Goal: Task Accomplishment & Management: Complete application form

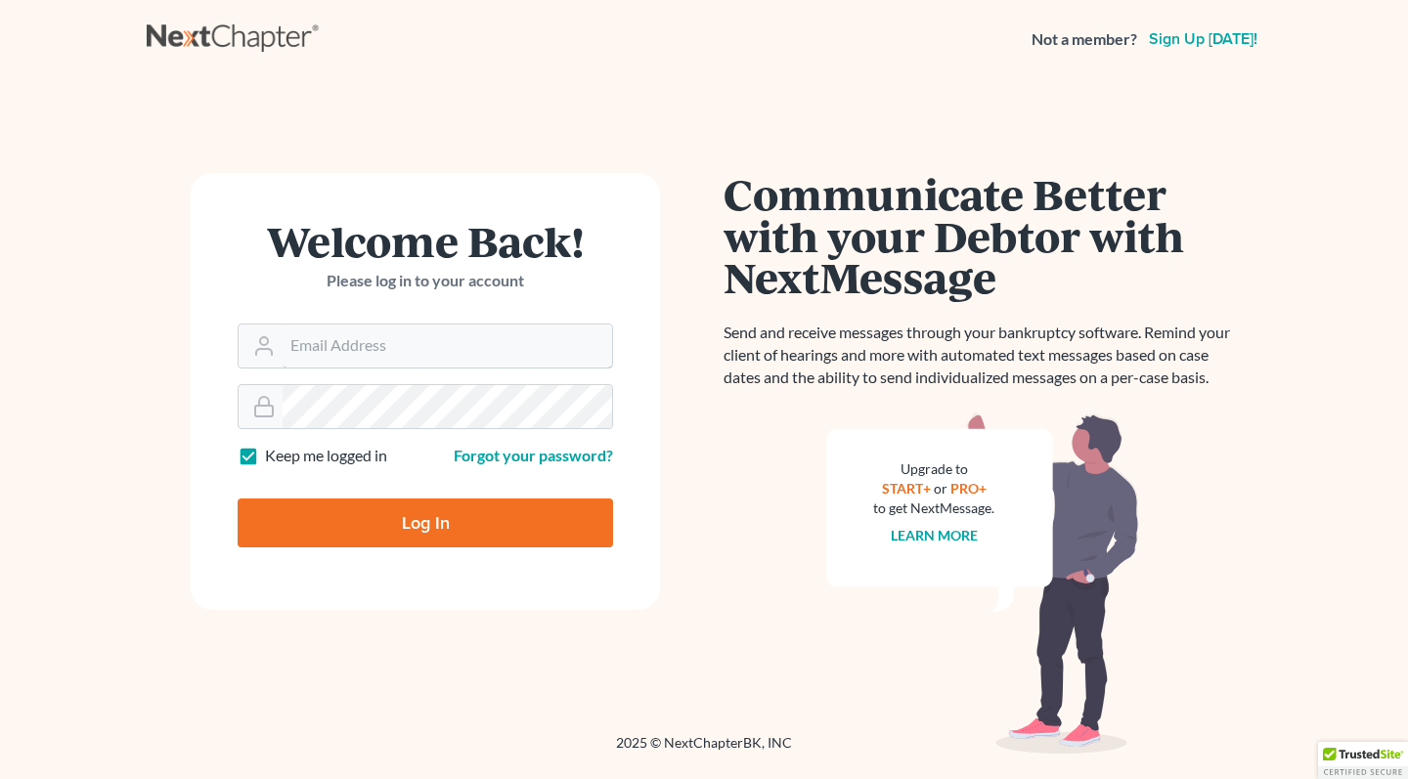
type input "[PERSON_NAME][EMAIL_ADDRESS][DOMAIN_NAME]"
click at [396, 513] on input "Log In" at bounding box center [425, 523] width 375 height 49
type input "Thinking..."
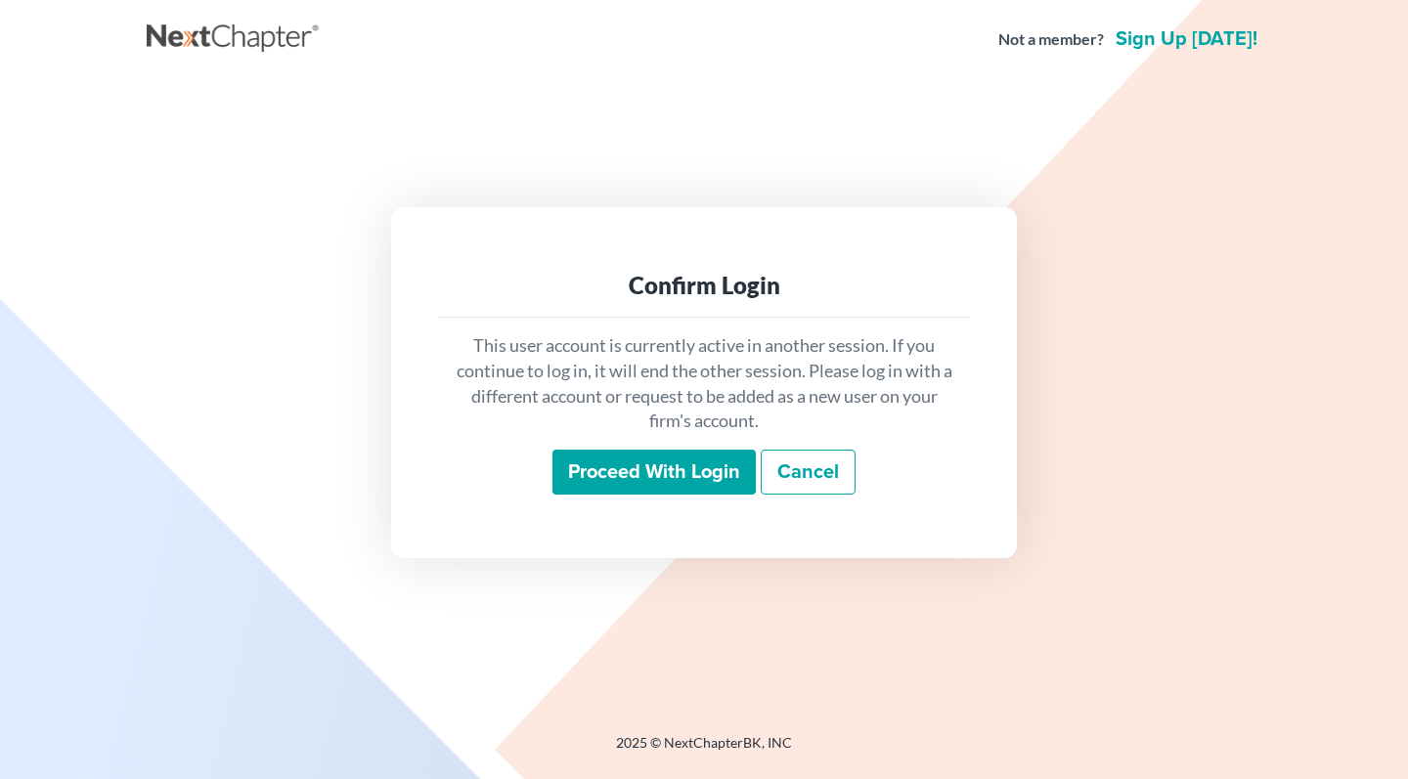
click at [660, 484] on input "Proceed with login" at bounding box center [653, 472] width 203 height 45
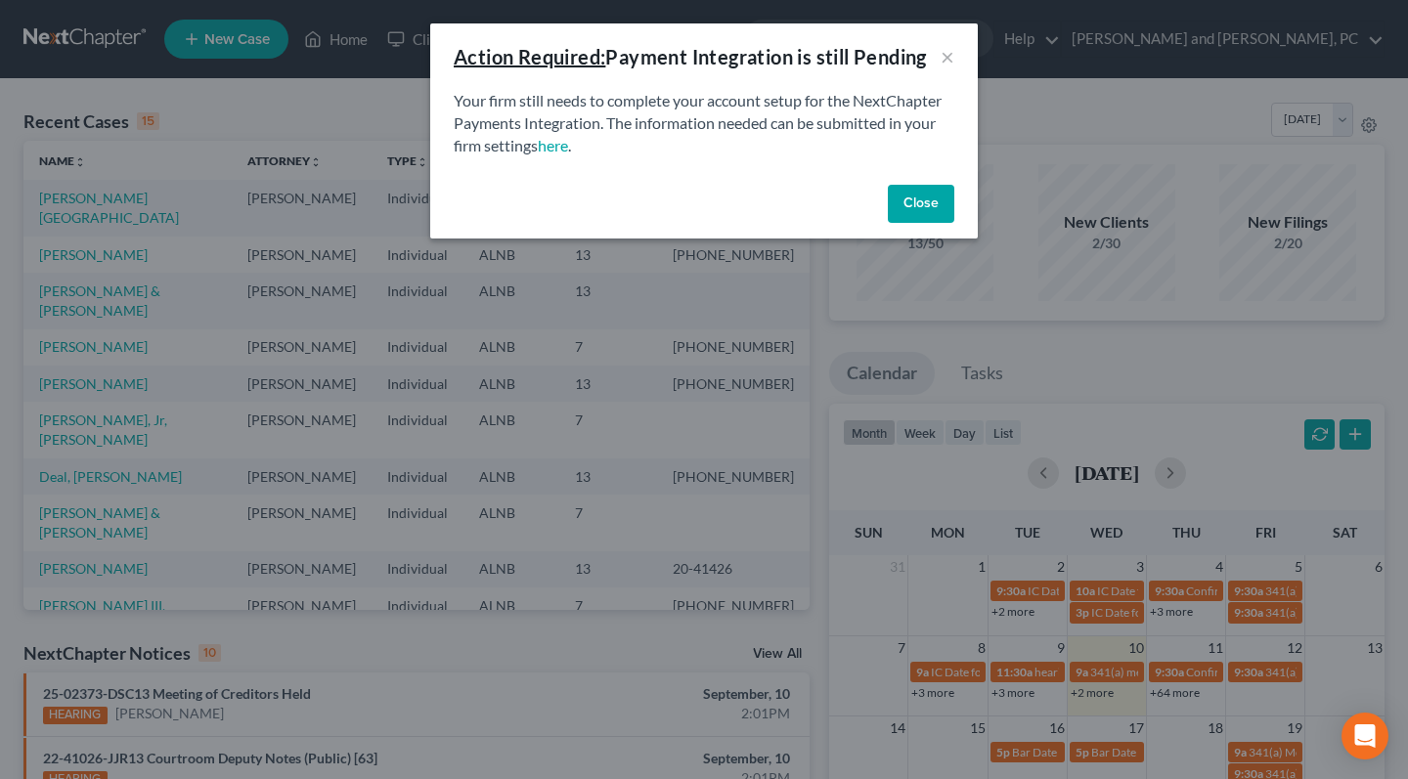
click at [950, 220] on button "Close" at bounding box center [921, 204] width 66 height 39
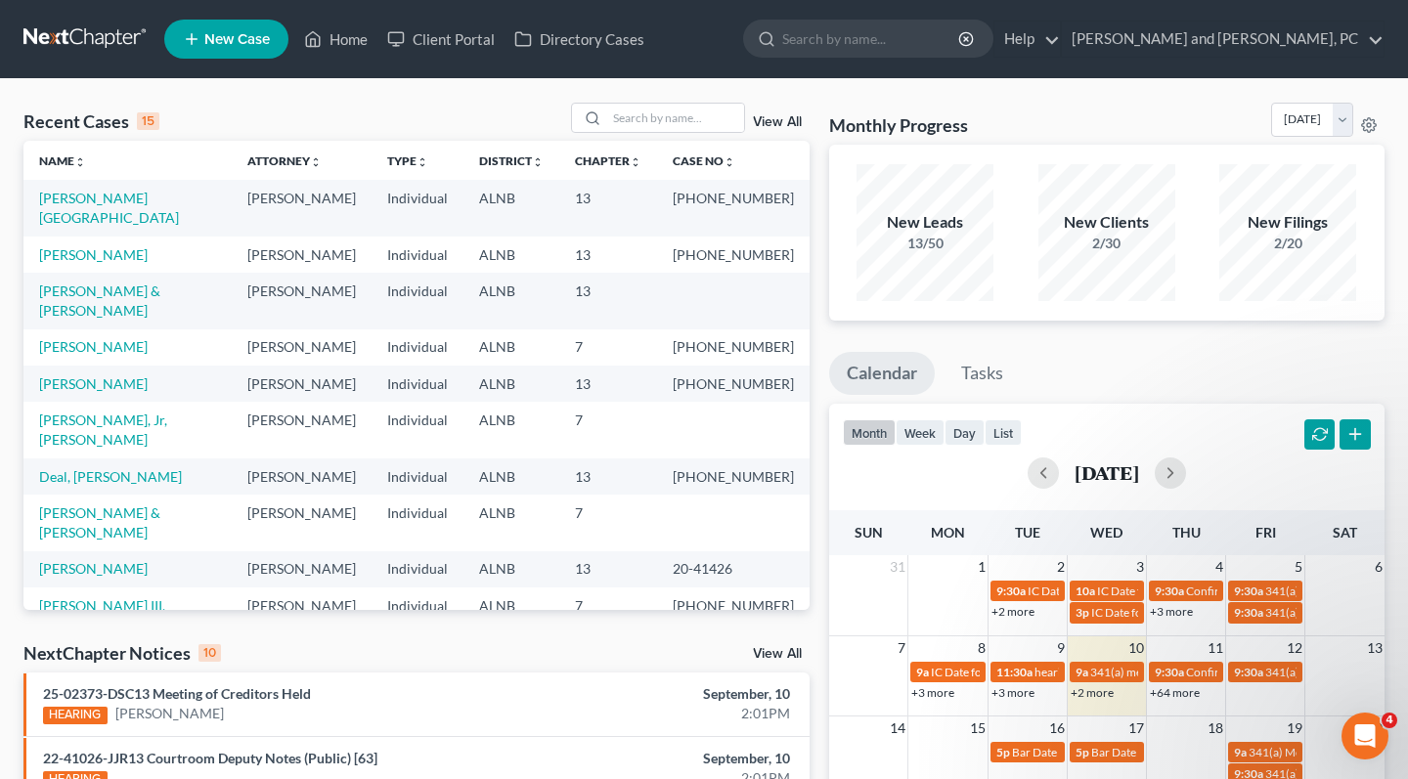
click at [258, 39] on span "New Case" at bounding box center [237, 39] width 66 height 15
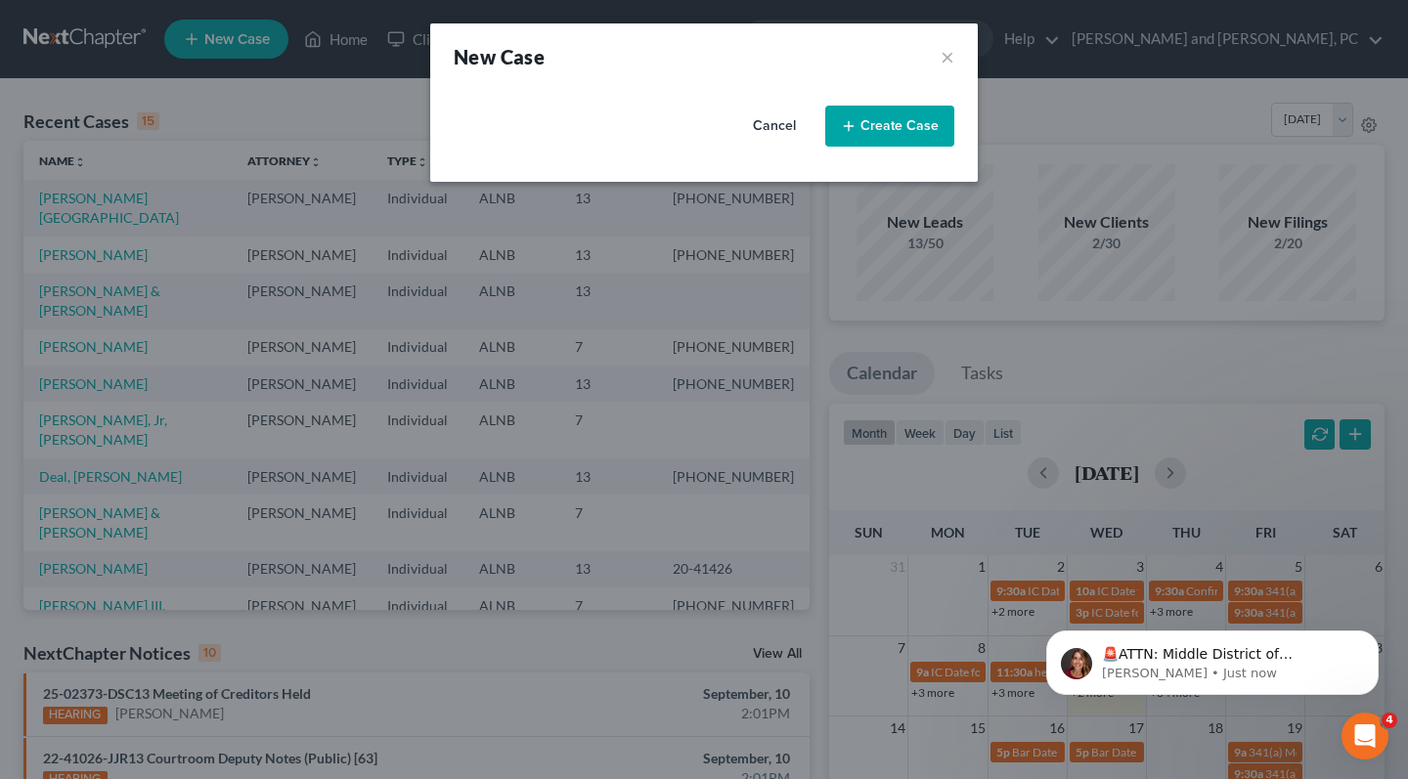
select select "1"
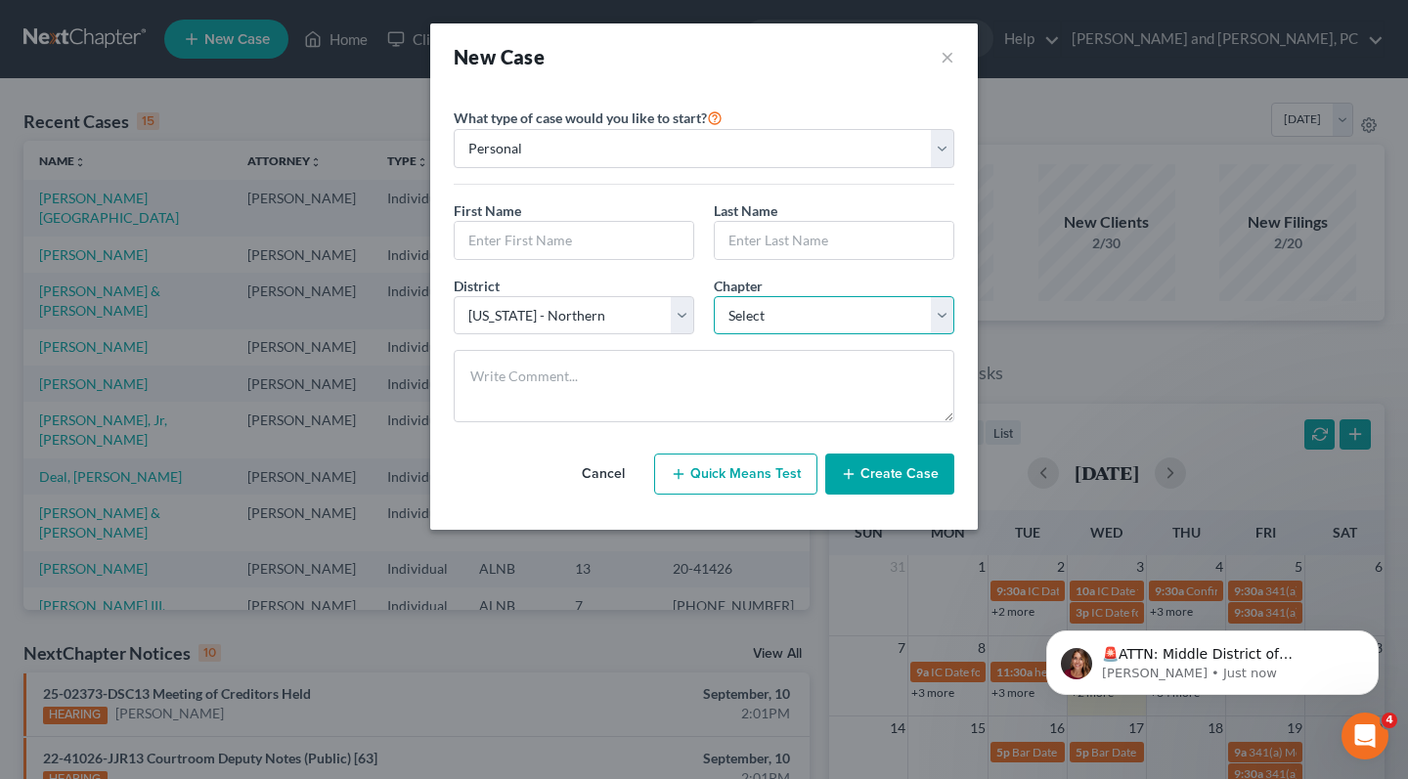
click at [763, 318] on select "Select 7 11 12 13" at bounding box center [834, 315] width 241 height 39
select select "0"
click at [630, 378] on textarea at bounding box center [704, 386] width 501 height 72
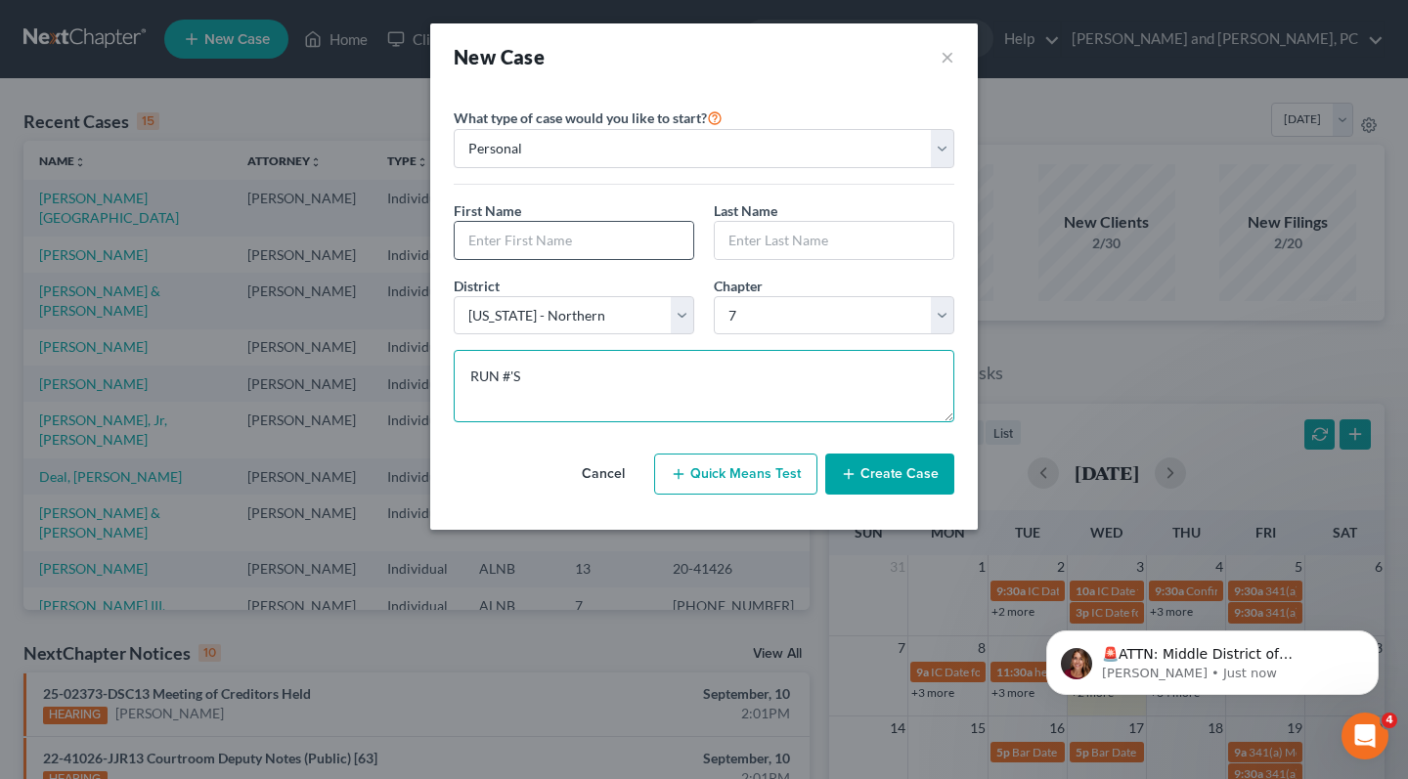
type textarea "RUN #'S"
type input "[PERSON_NAME]"
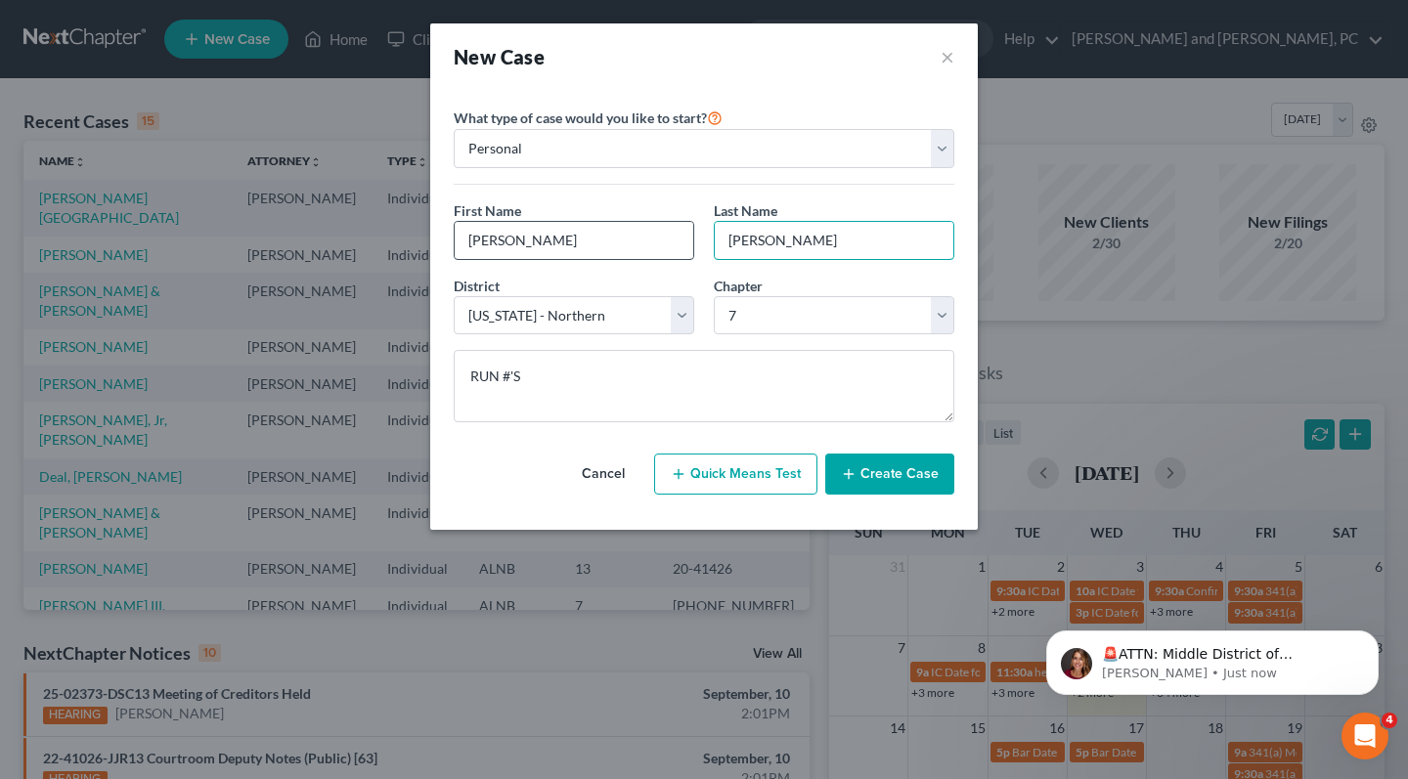
type input "[PERSON_NAME]"
click at [743, 463] on button "Quick Means Test" at bounding box center [735, 474] width 163 height 41
select select "0"
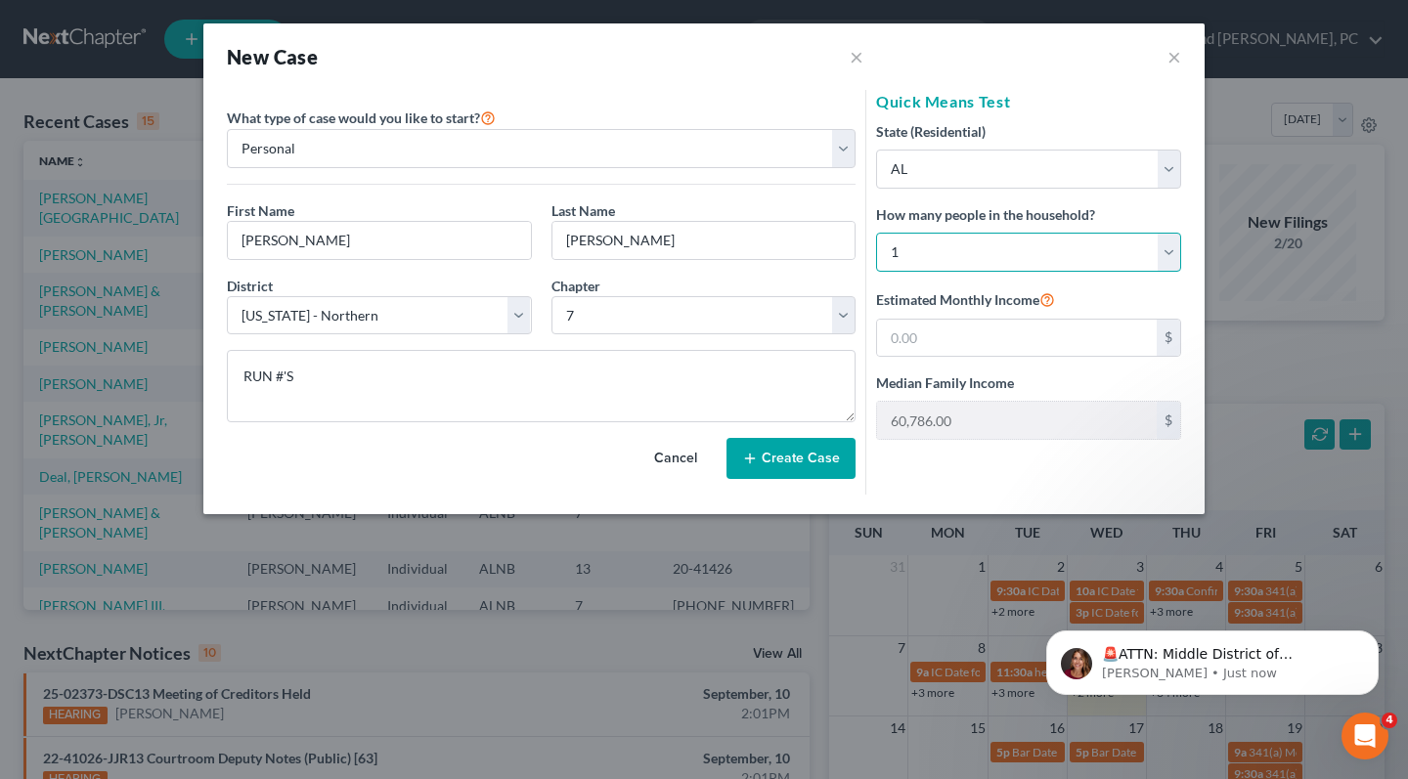
select select "5"
type input "123,971.00"
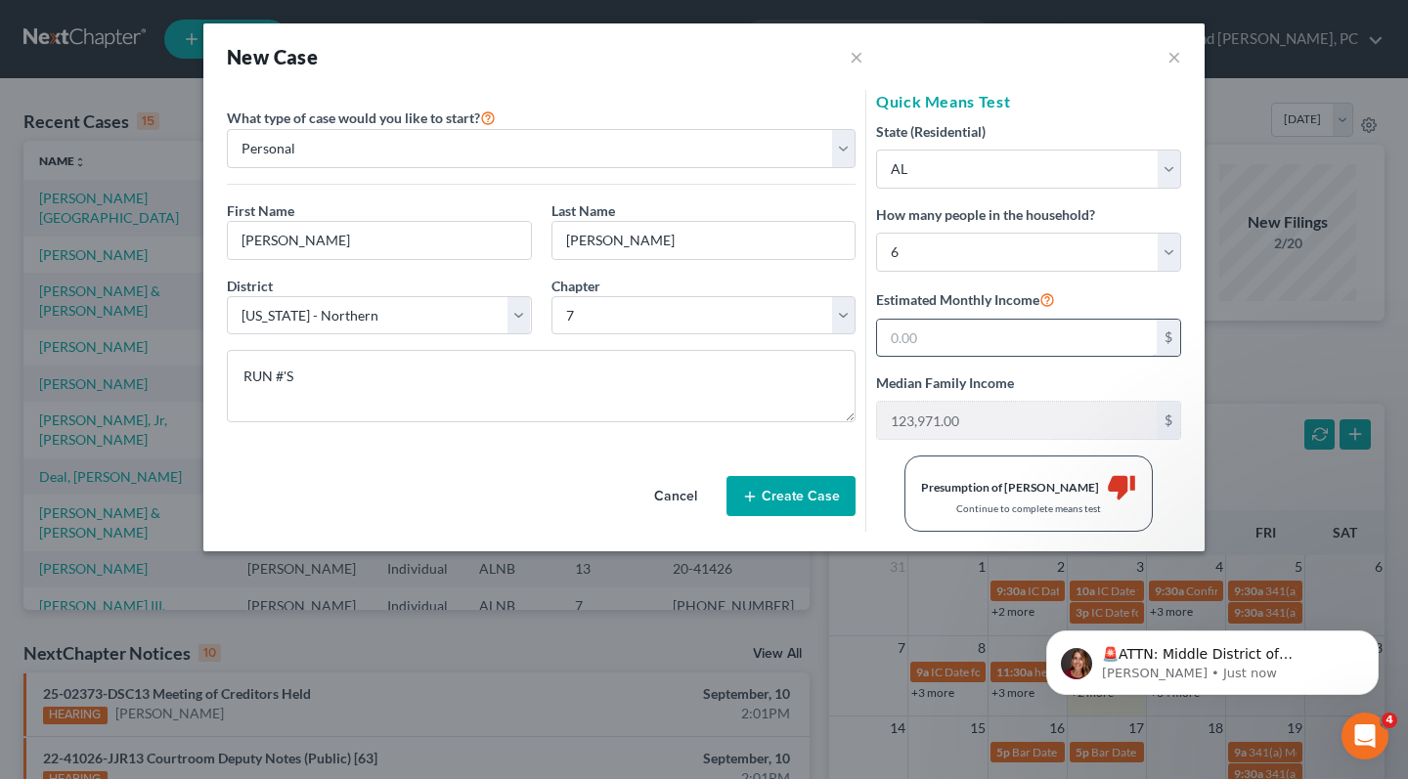
click at [937, 333] on input "text" at bounding box center [1017, 338] width 280 height 37
type input "7,750"
click at [809, 500] on button "Create Case" at bounding box center [790, 496] width 129 height 41
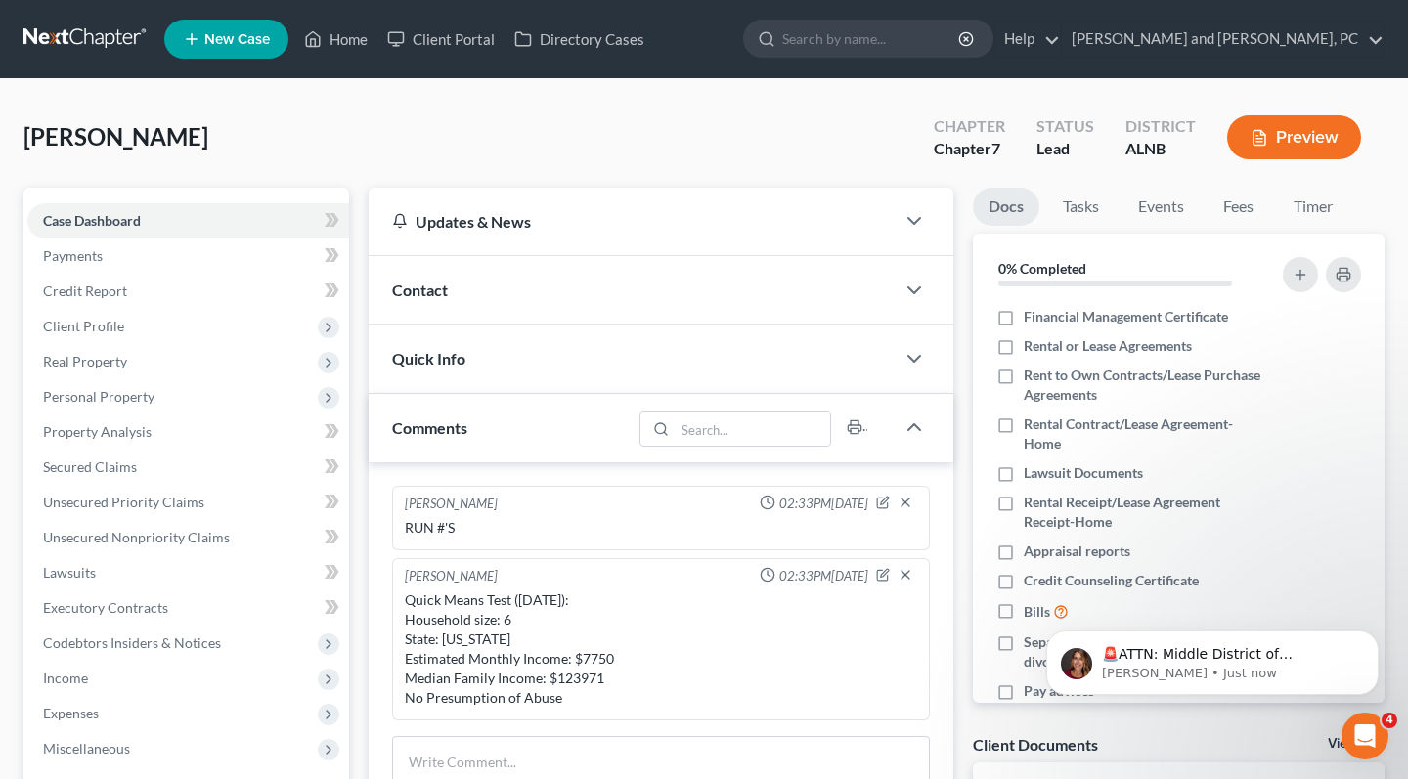
click at [653, 296] on div "Contact" at bounding box center [632, 289] width 526 height 67
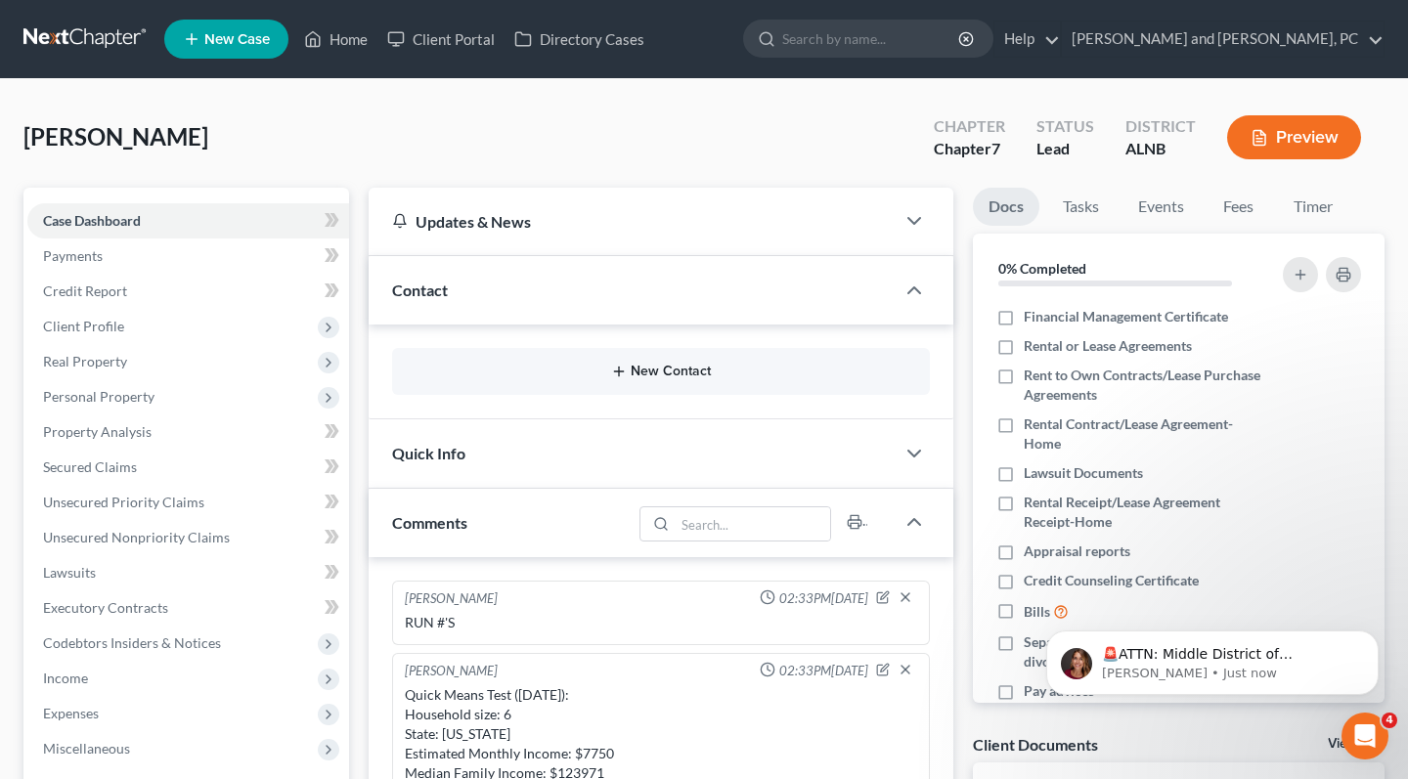
click at [637, 372] on button "New Contact" at bounding box center [661, 372] width 506 height 16
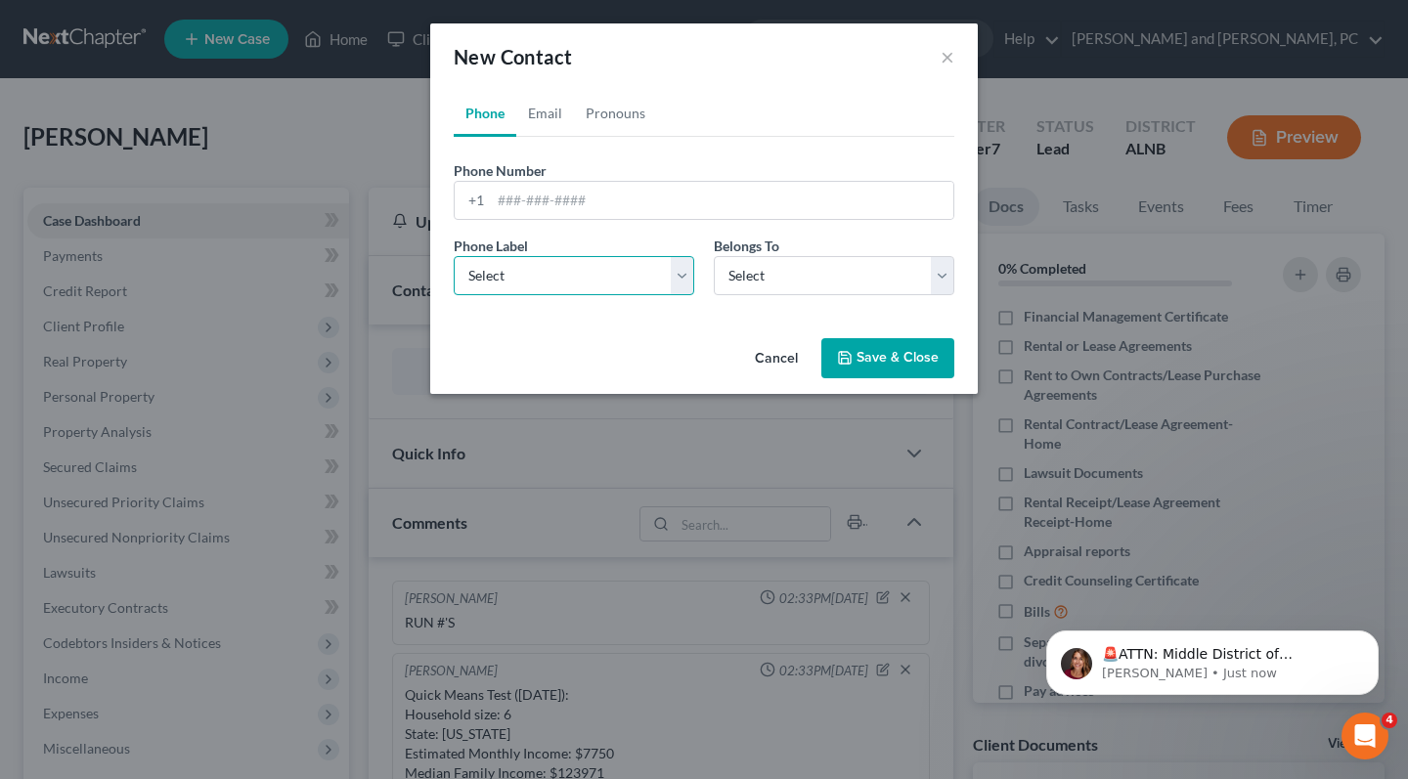
select select "0"
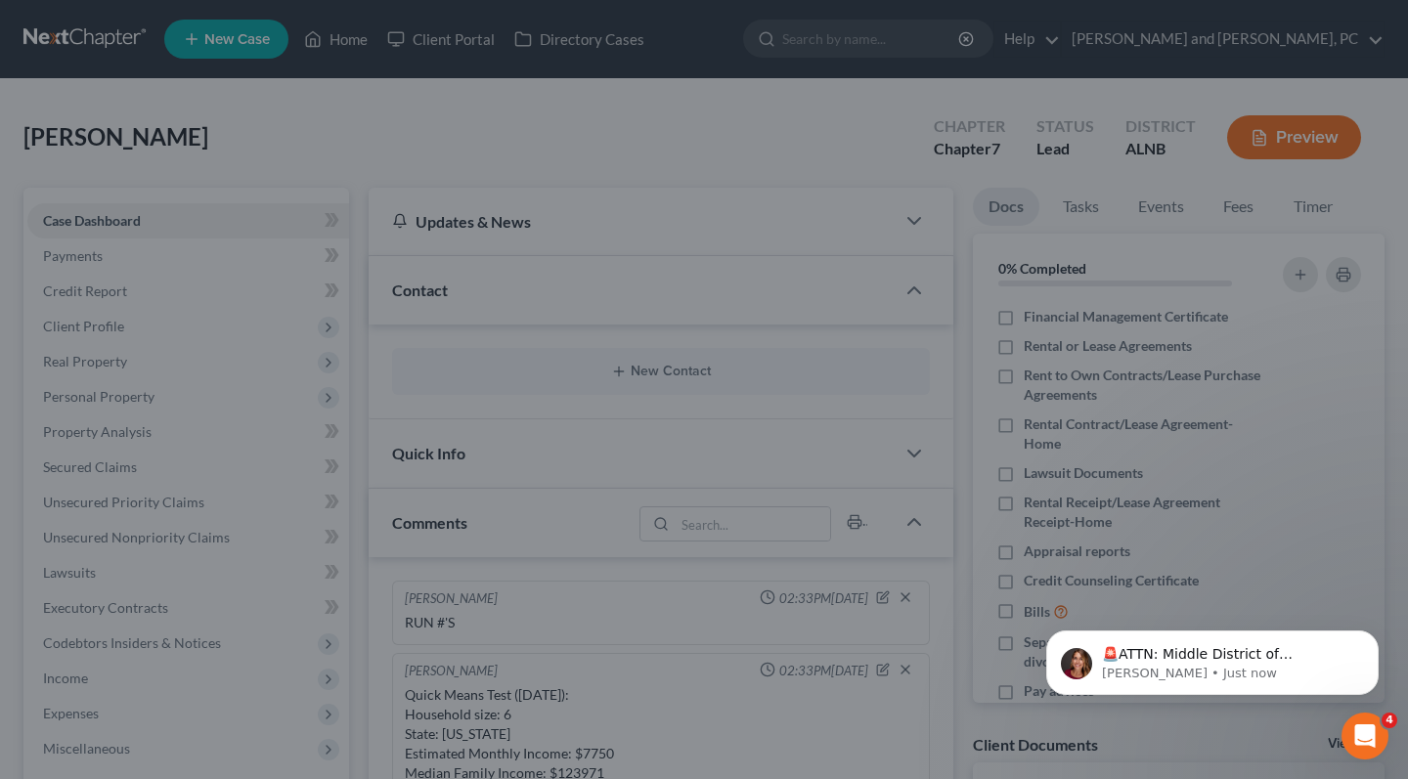
click at [312, 278] on div "New Contact × Phone Email Pronouns Phone Number * +1 Ext. Phone Label * Select …" at bounding box center [704, 389] width 1408 height 779
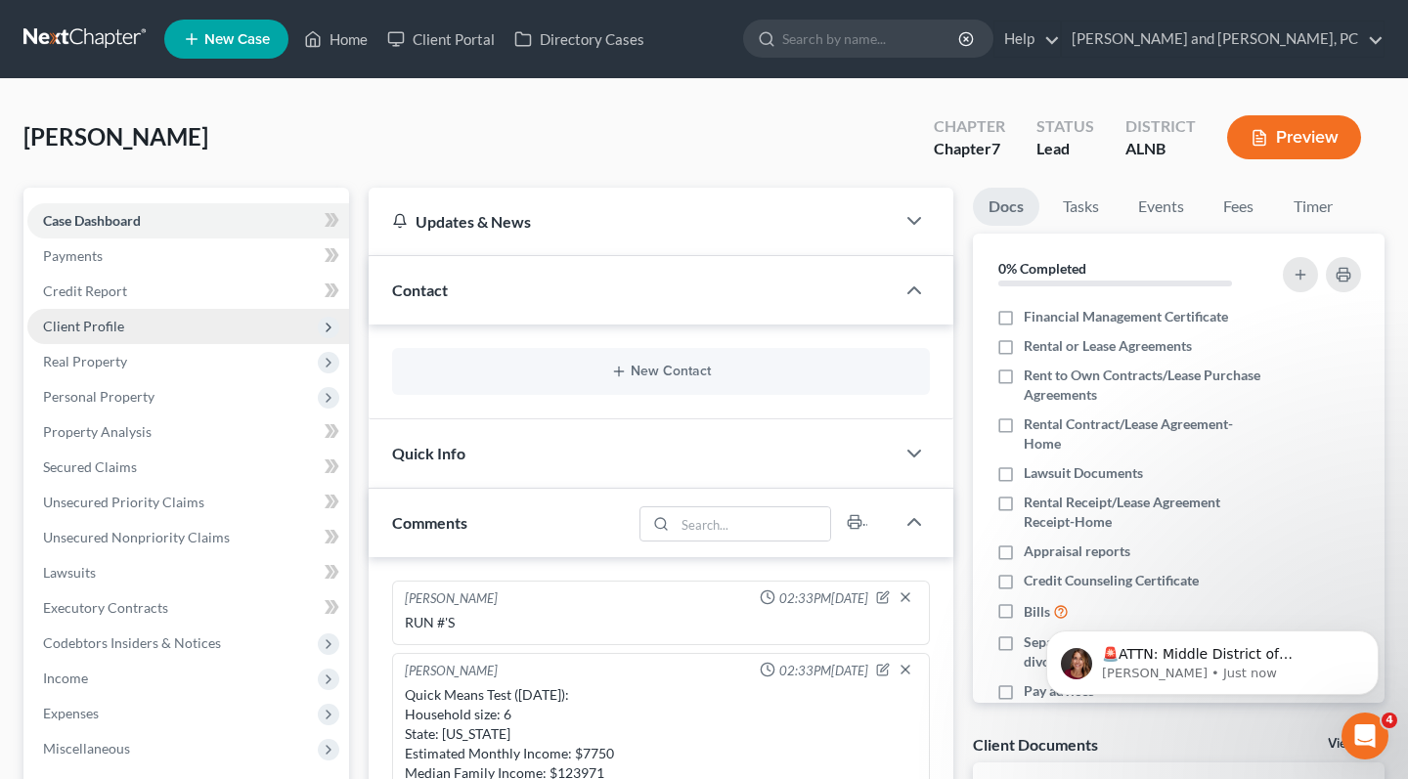
click at [134, 323] on span "Client Profile" at bounding box center [188, 326] width 322 height 35
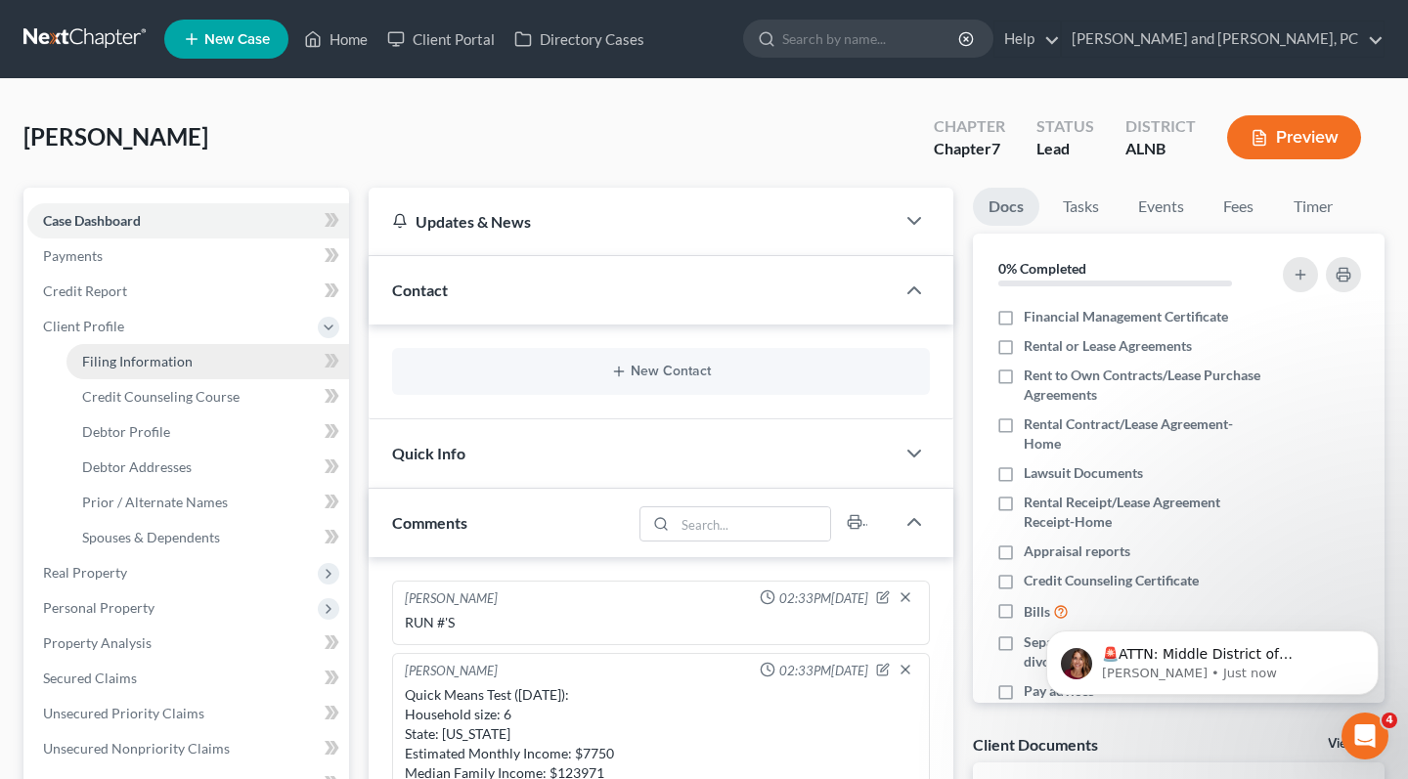
click at [142, 352] on link "Filing Information" at bounding box center [207, 361] width 283 height 35
select select "1"
select select "0"
select select "1"
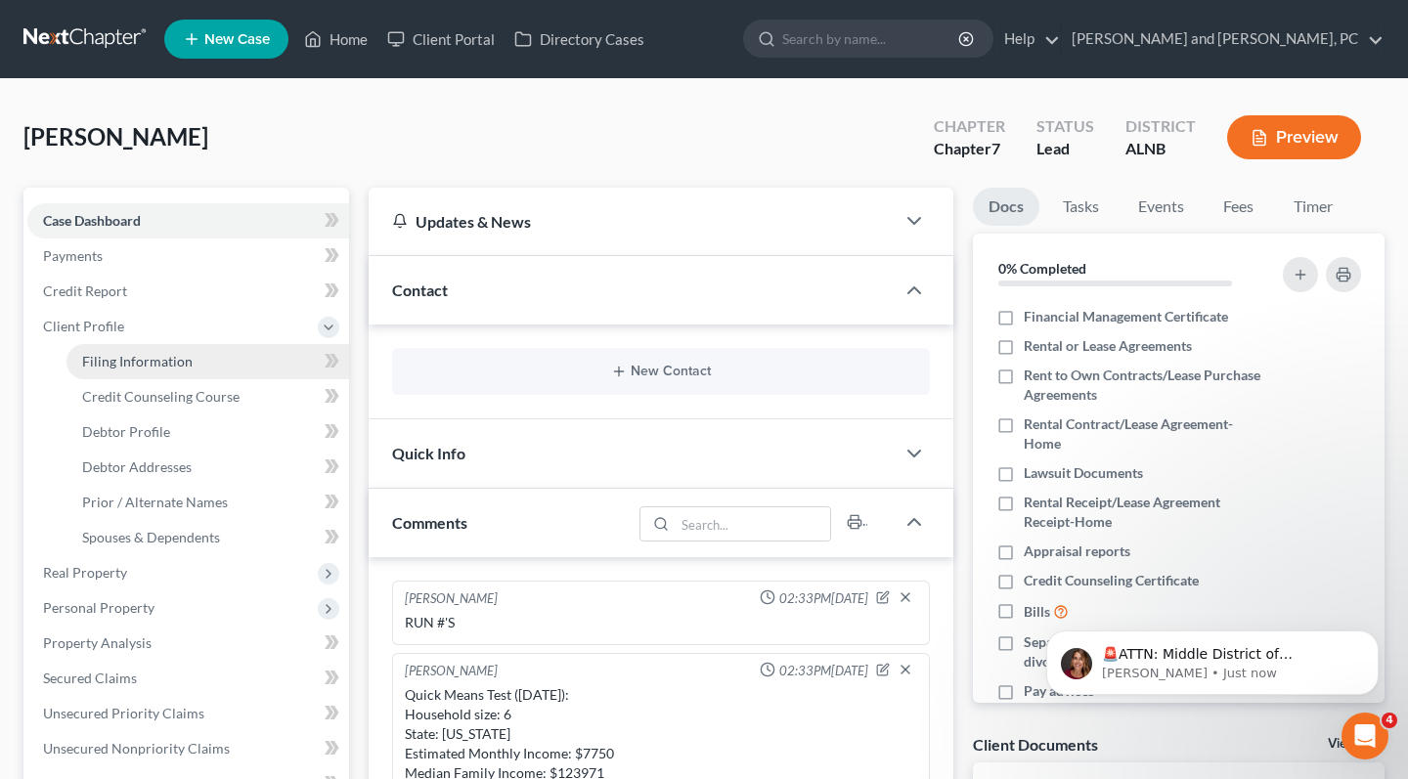
select select "0"
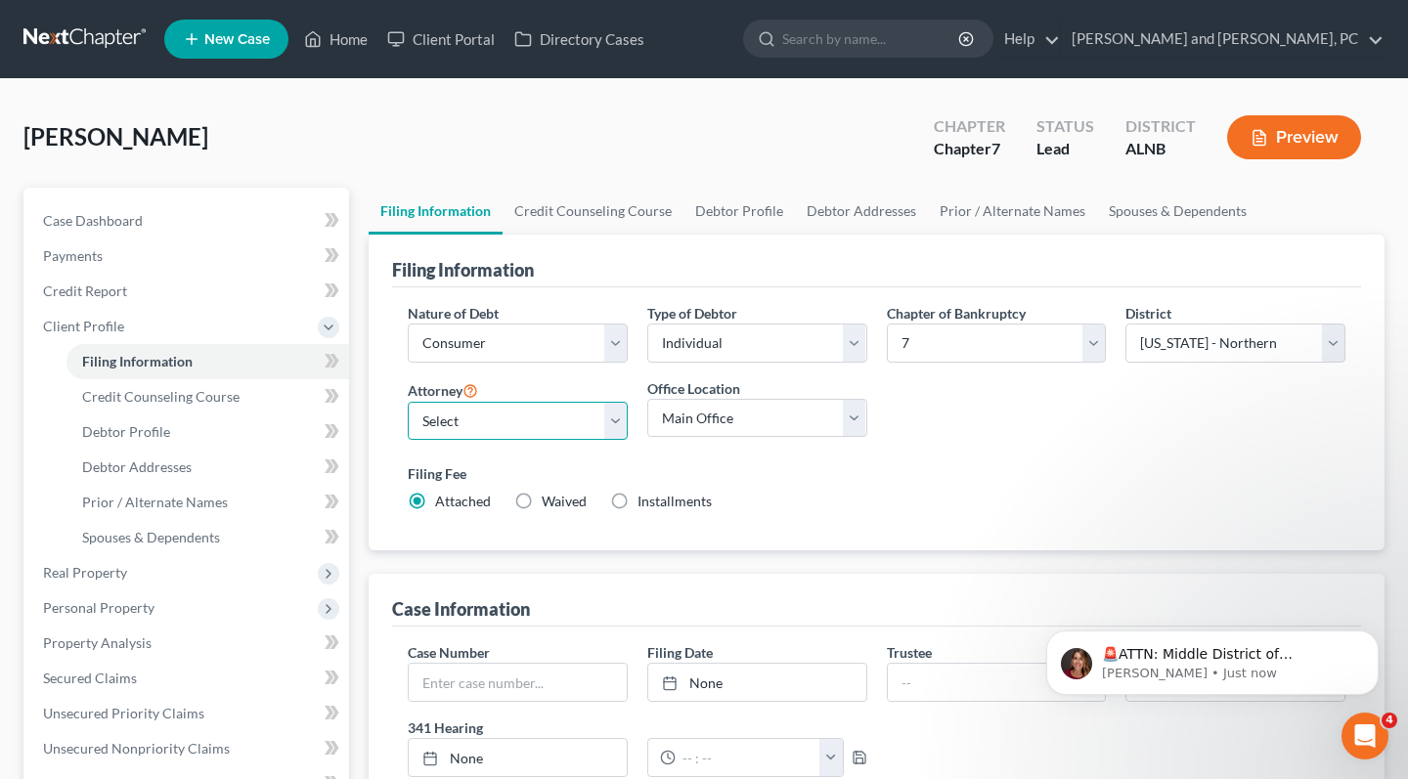
select select "1"
select select "0"
select select "1"
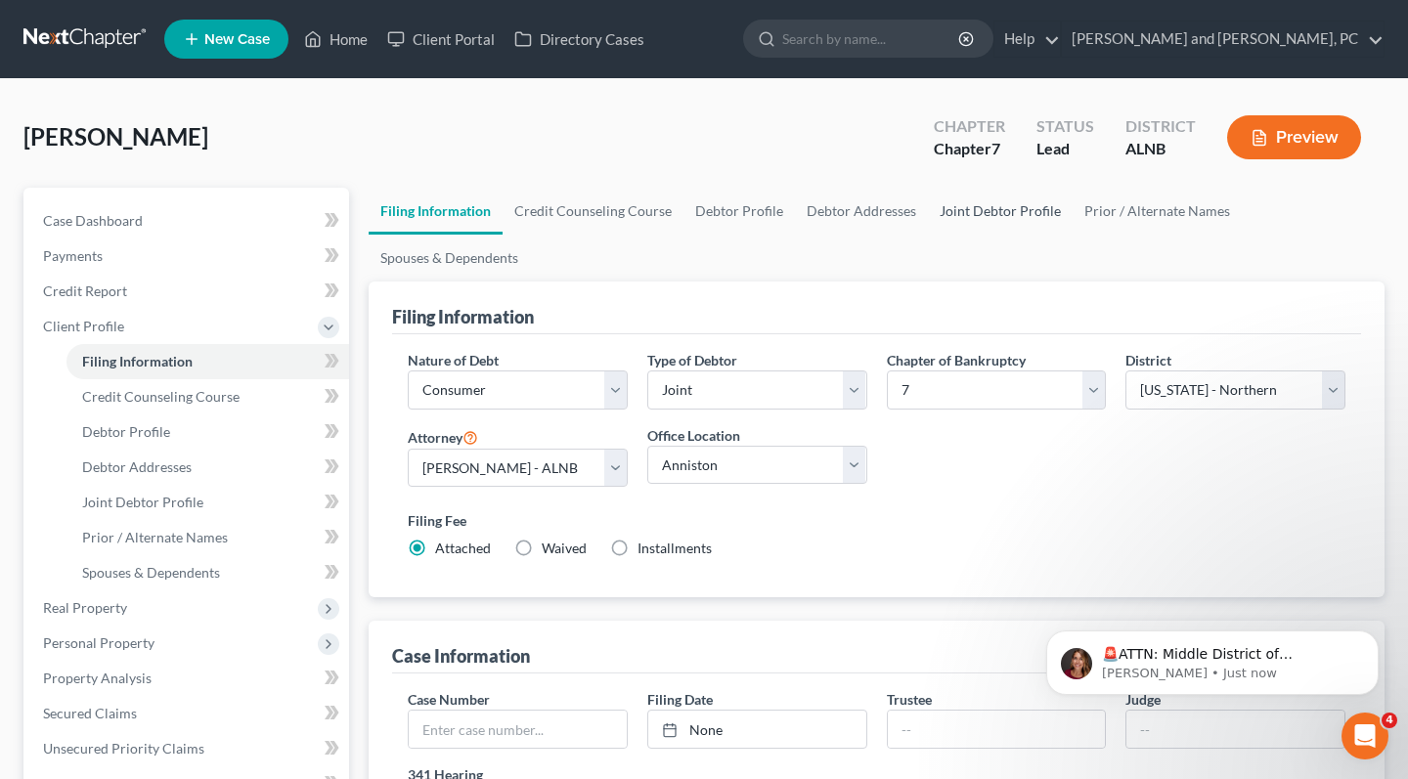
click at [966, 201] on link "Joint Debtor Profile" at bounding box center [1000, 211] width 145 height 47
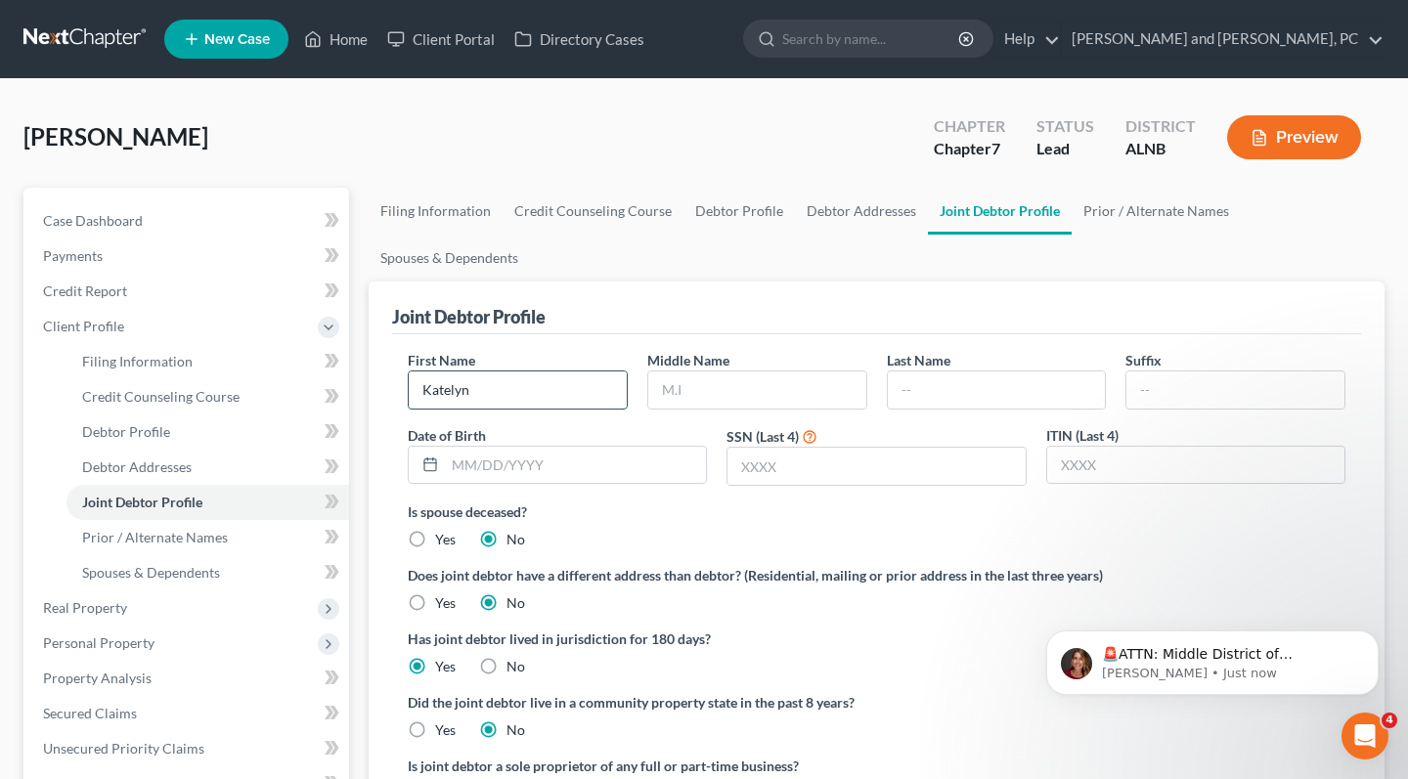
type input "Katelyn"
type input "[PERSON_NAME]"
click at [520, 392] on input "Katelyn" at bounding box center [518, 390] width 218 height 37
type input "Katelynn"
click at [128, 213] on span "Case Dashboard" at bounding box center [93, 220] width 100 height 17
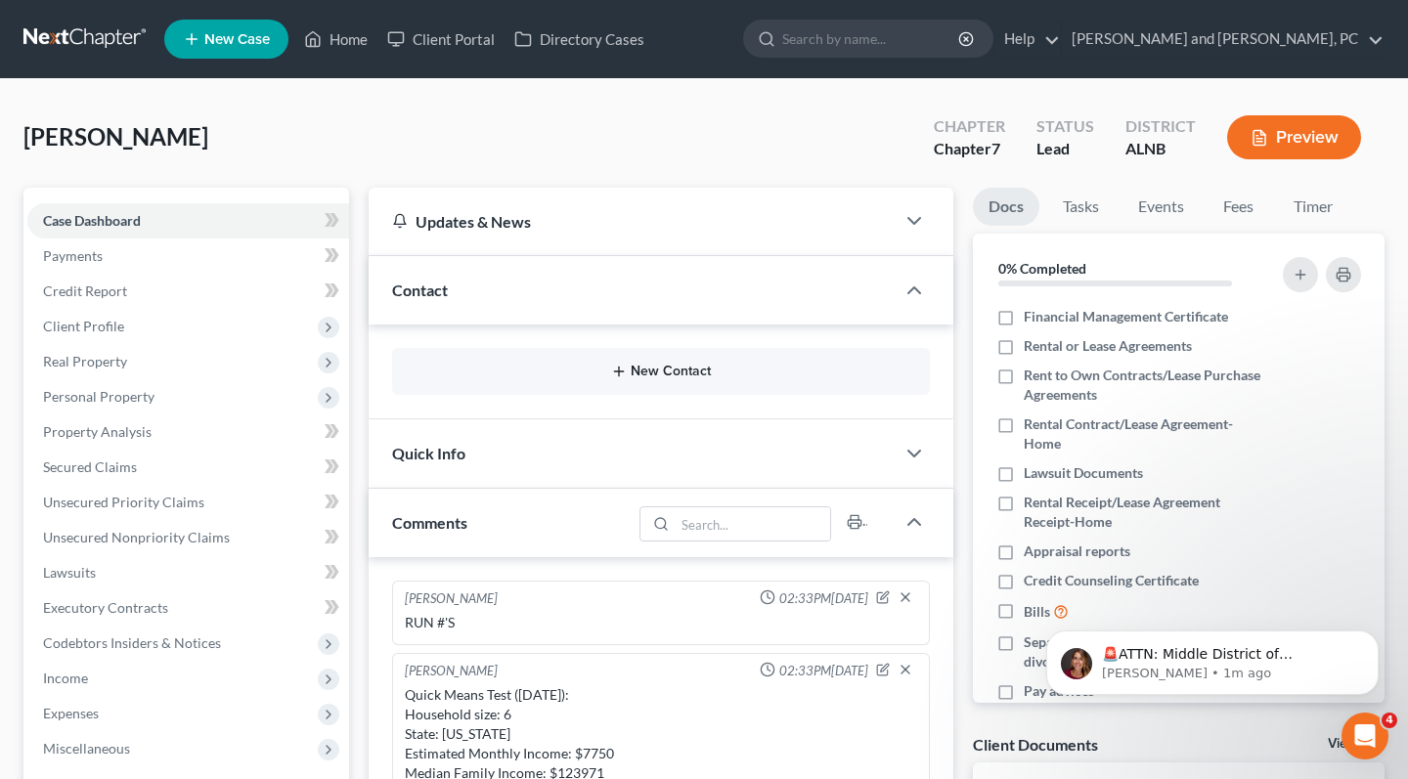
click at [640, 370] on button "New Contact" at bounding box center [661, 372] width 506 height 16
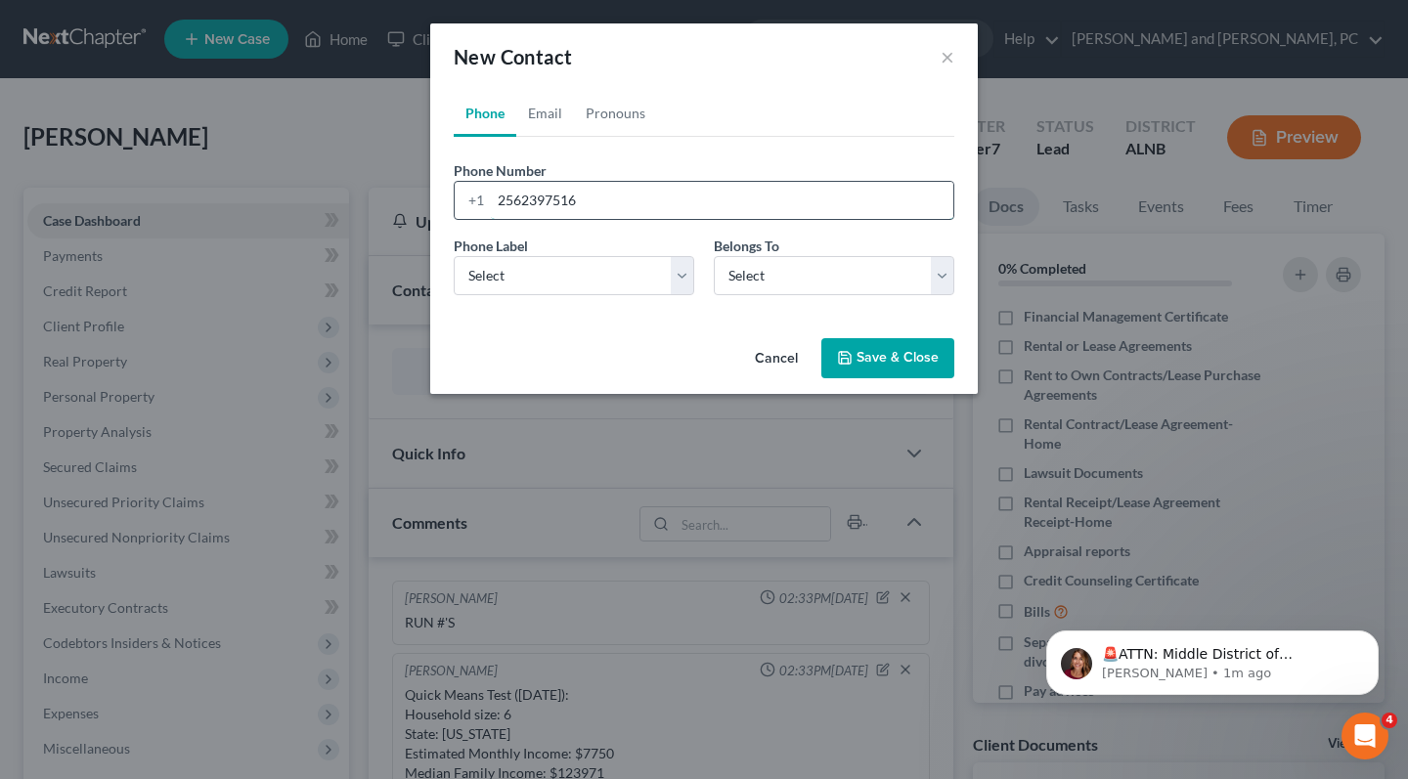
type input "2562397516"
select select "0"
click at [555, 115] on link "Email" at bounding box center [545, 113] width 58 height 47
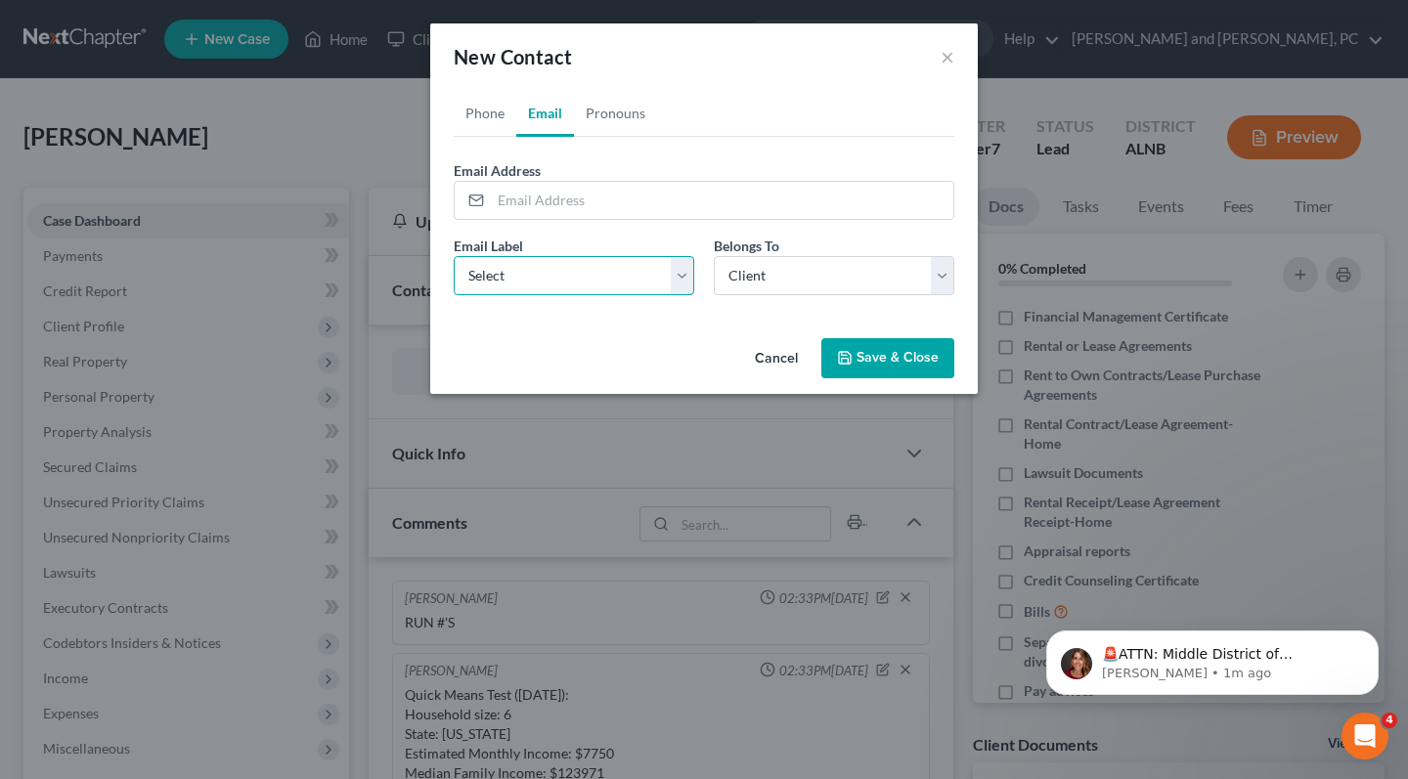
select select "0"
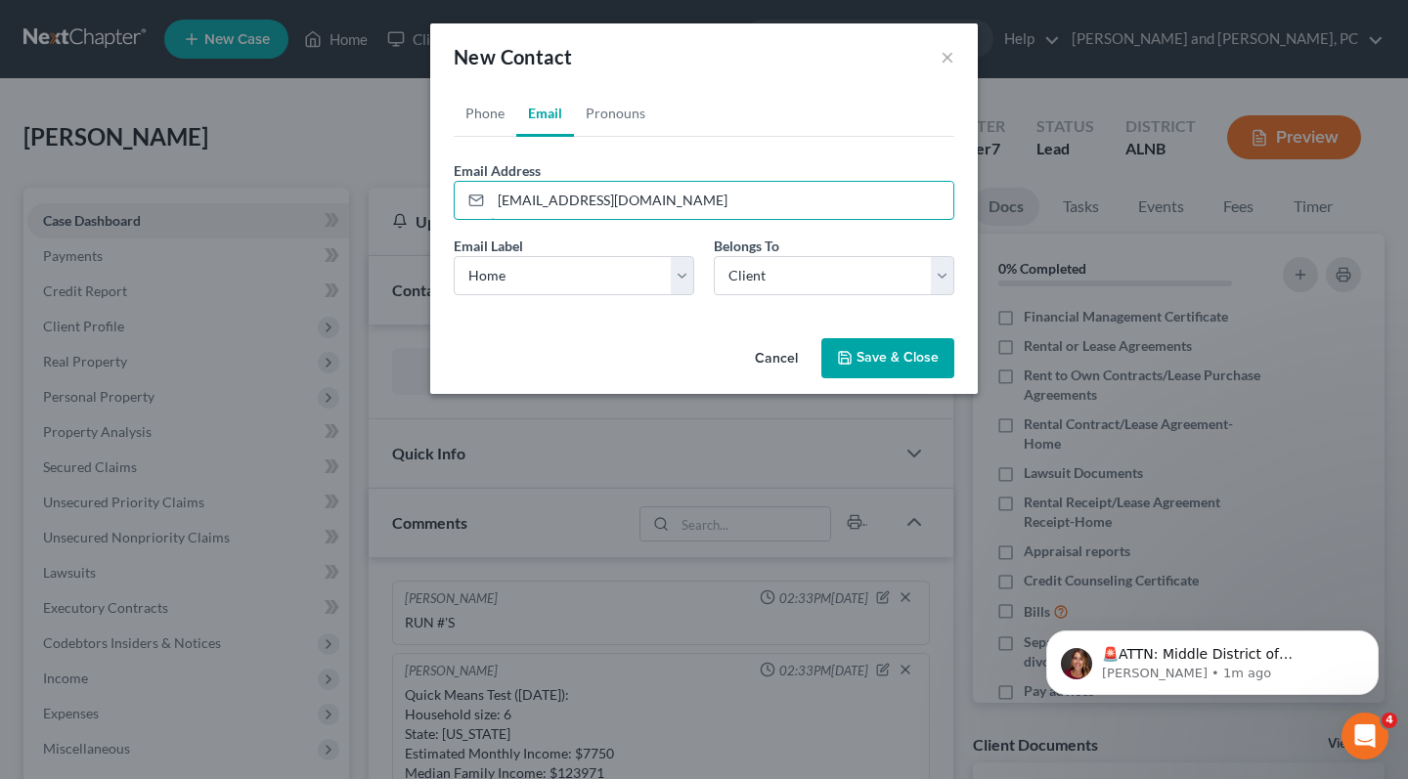
type input "[EMAIL_ADDRESS][DOMAIN_NAME]"
click at [867, 351] on button "Save & Close" at bounding box center [887, 358] width 133 height 41
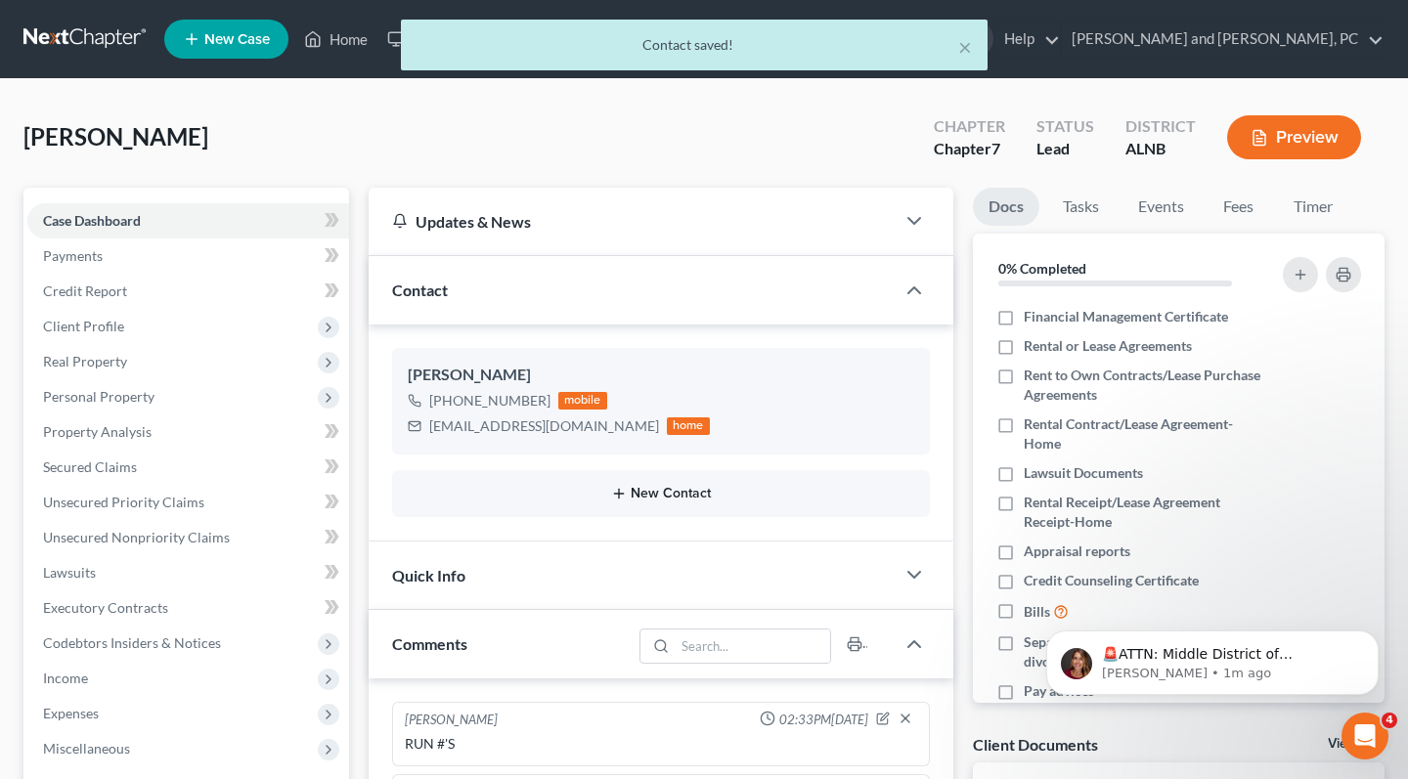
click at [675, 497] on button "New Contact" at bounding box center [661, 494] width 506 height 16
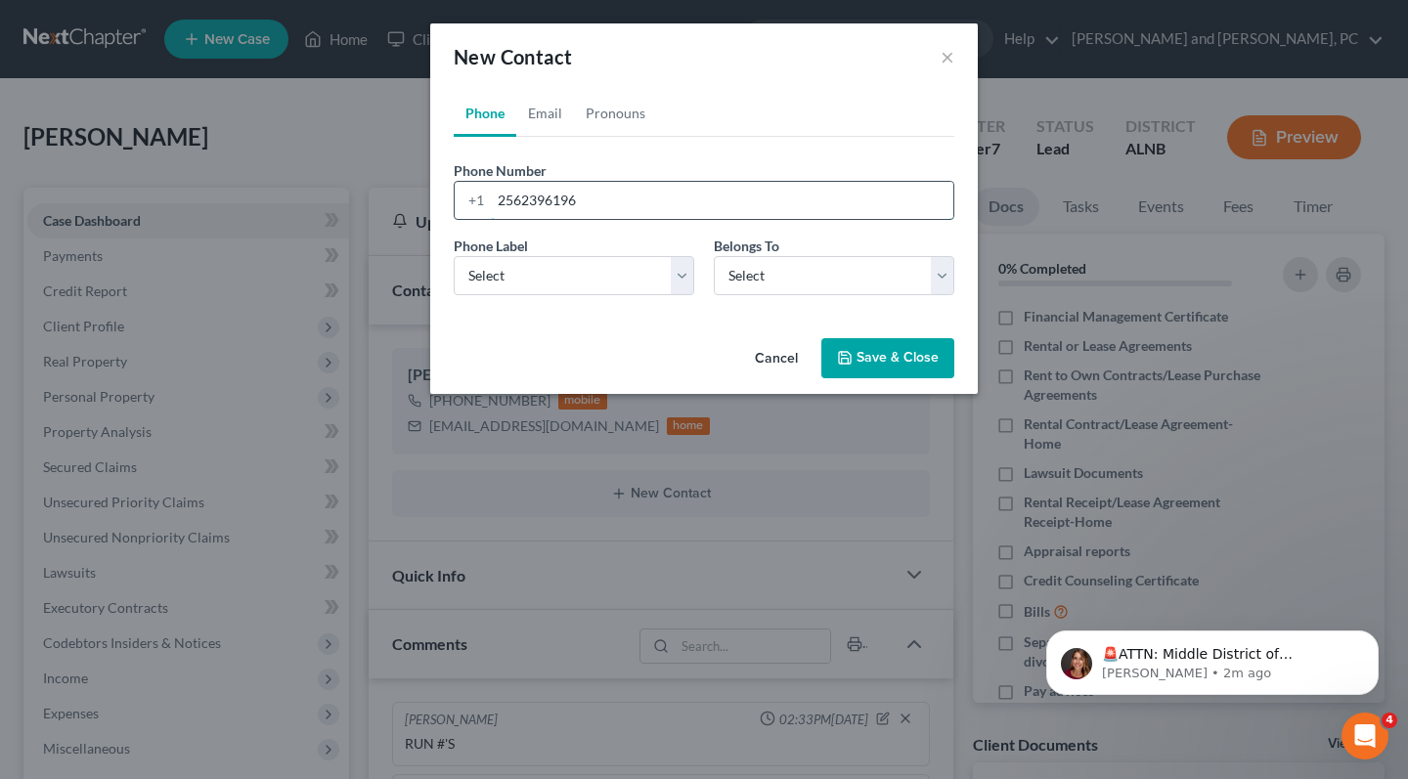
type input "2562396196"
select select "0"
select select "1"
click at [543, 102] on link "Email" at bounding box center [545, 113] width 58 height 47
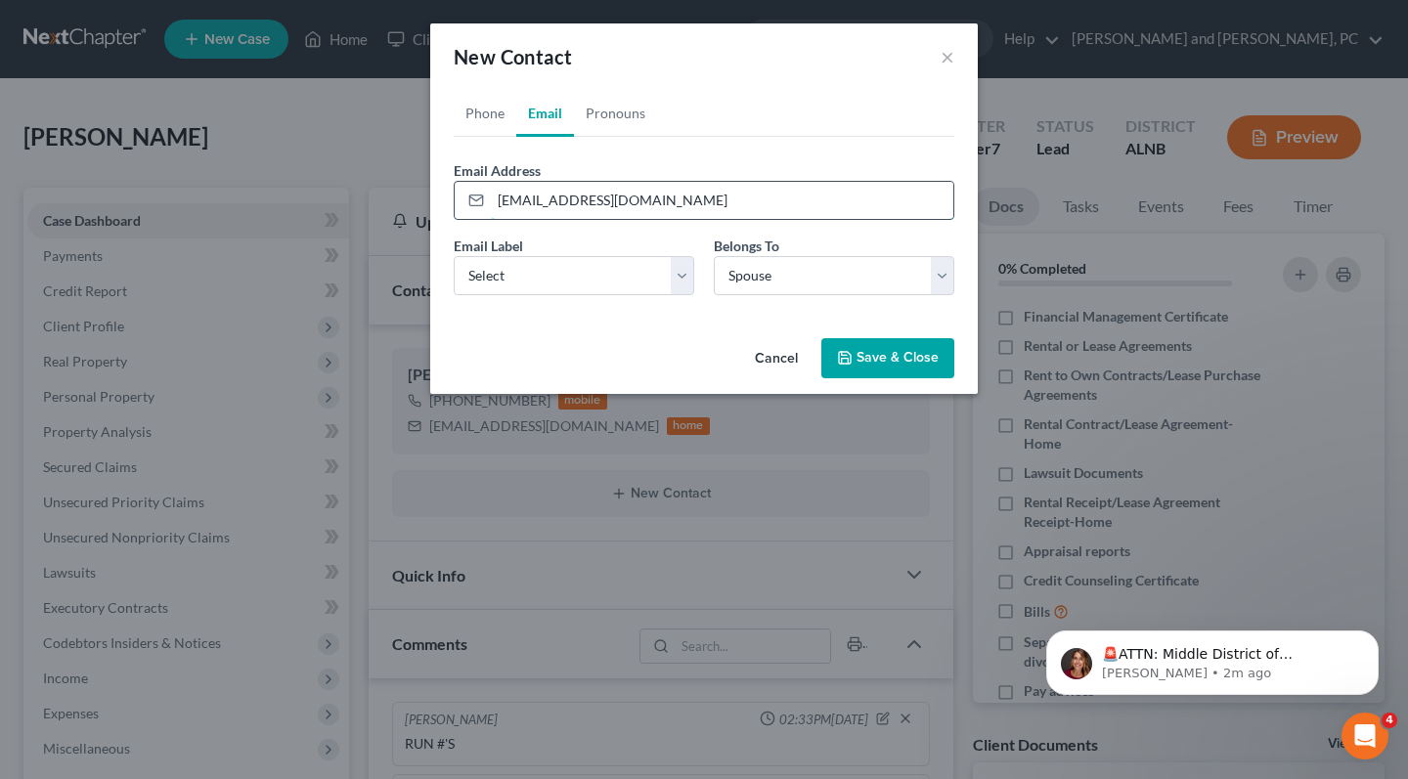
type input "[EMAIL_ADDRESS][DOMAIN_NAME]"
select select "0"
click at [866, 347] on button "Save & Close" at bounding box center [887, 358] width 133 height 41
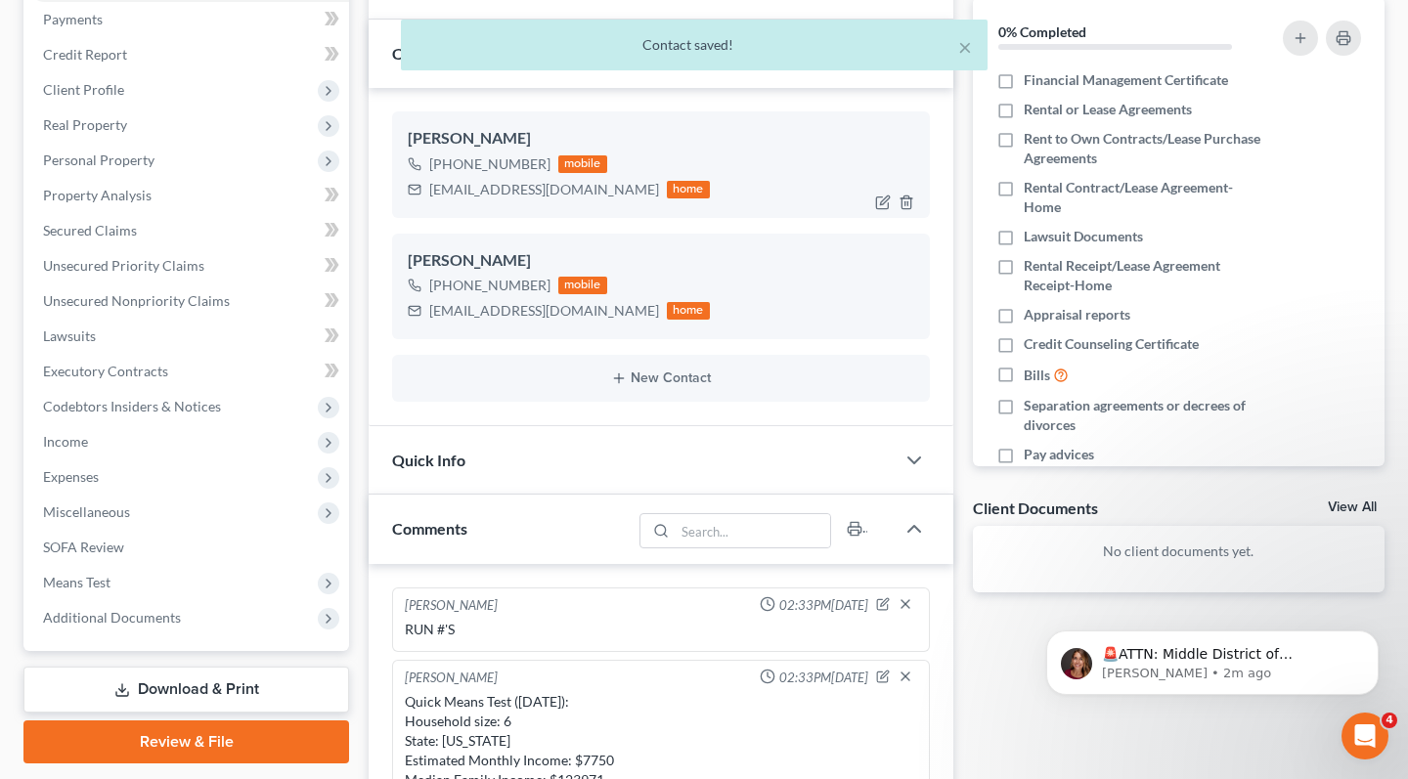
scroll to position [464, 0]
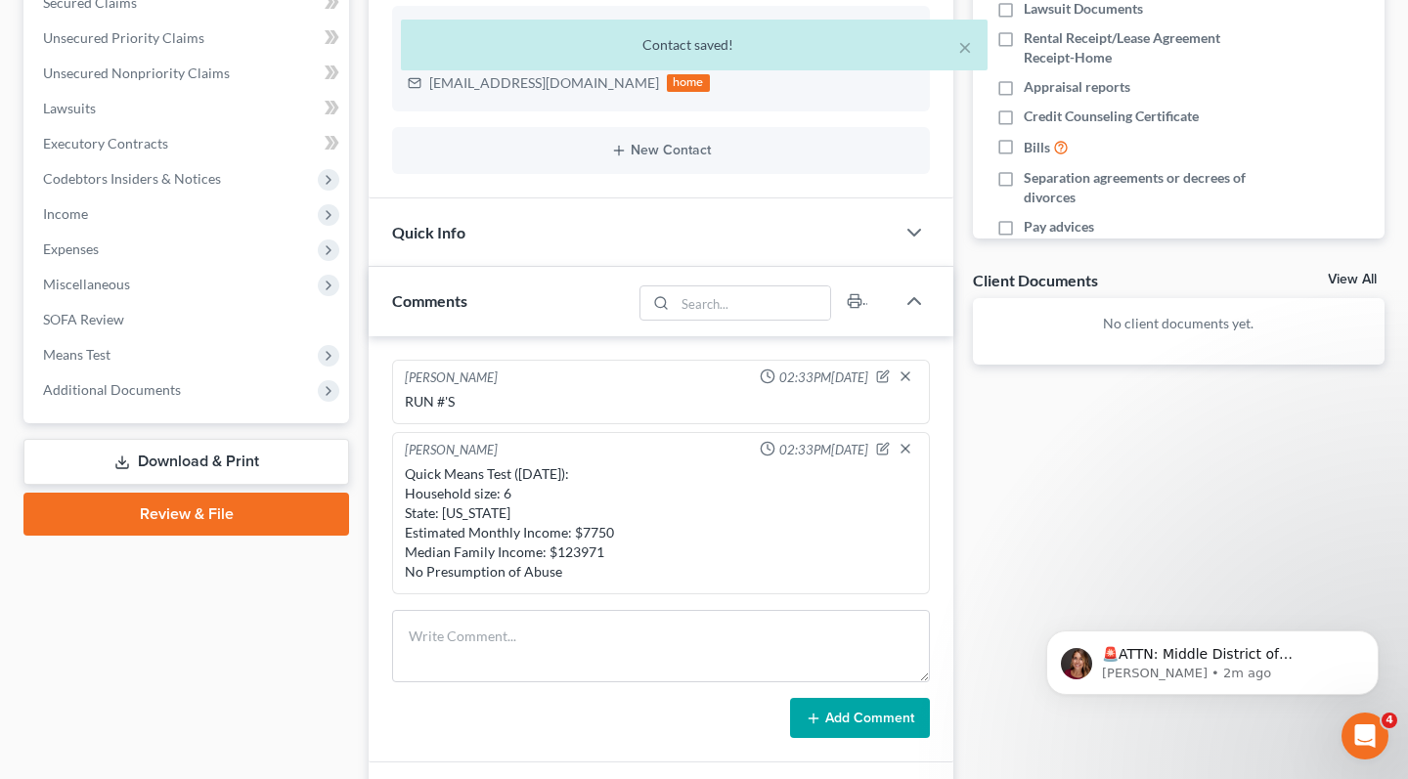
click at [588, 229] on div "Quick Info" at bounding box center [632, 231] width 526 height 67
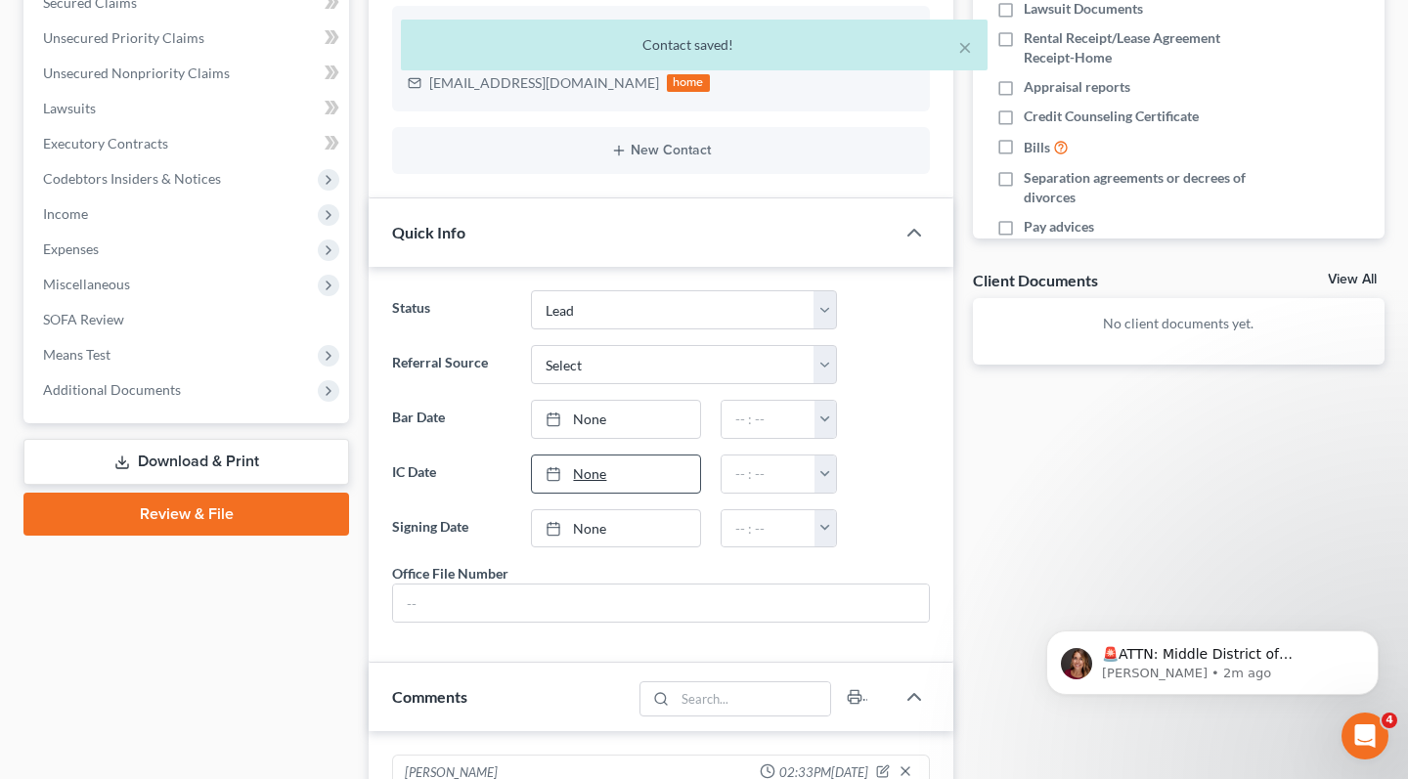
click at [598, 464] on link "None" at bounding box center [616, 474] width 168 height 37
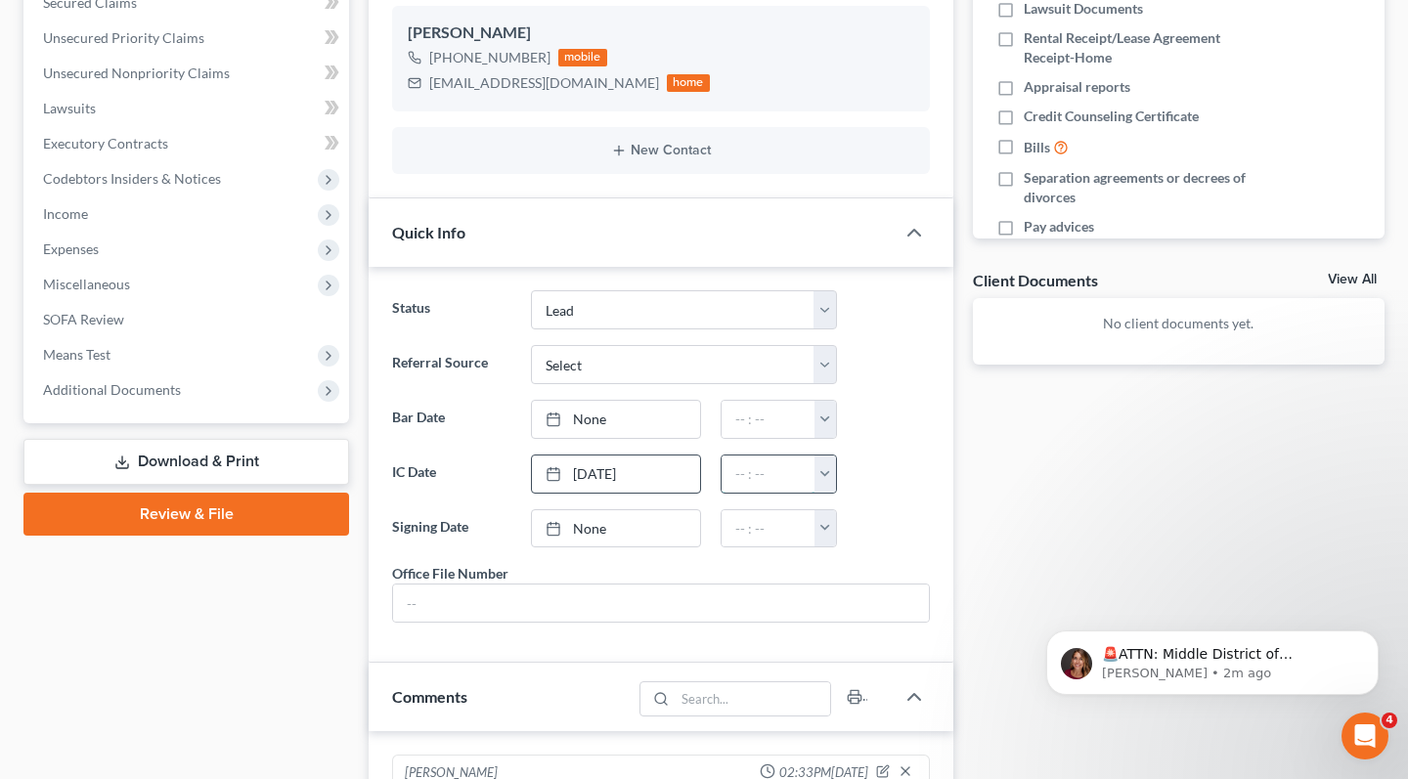
click at [751, 464] on input "text" at bounding box center [768, 474] width 93 height 37
click at [825, 470] on button "button" at bounding box center [825, 474] width 22 height 37
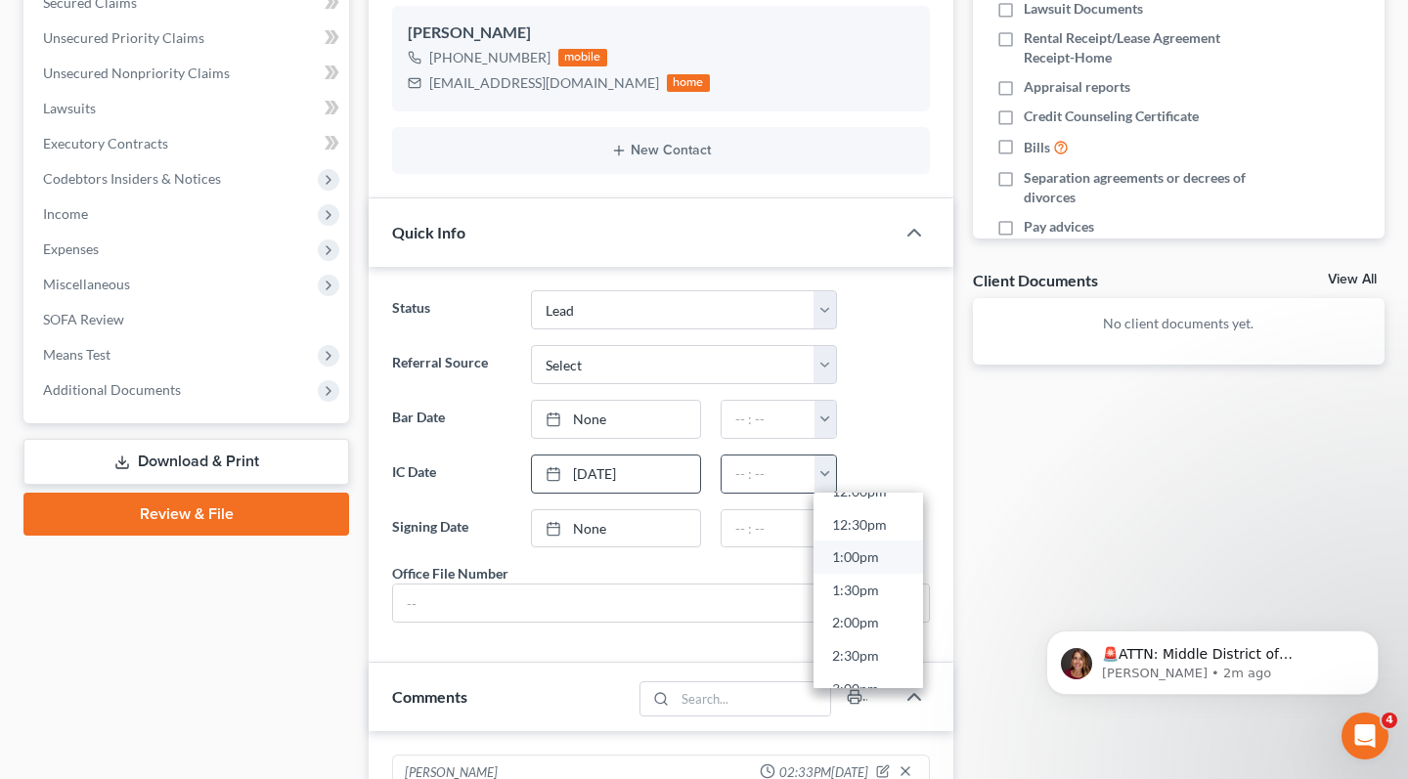
scroll to position [857, 0]
click at [869, 599] on link "2:30pm" at bounding box center [868, 611] width 110 height 33
type input "2:30pm"
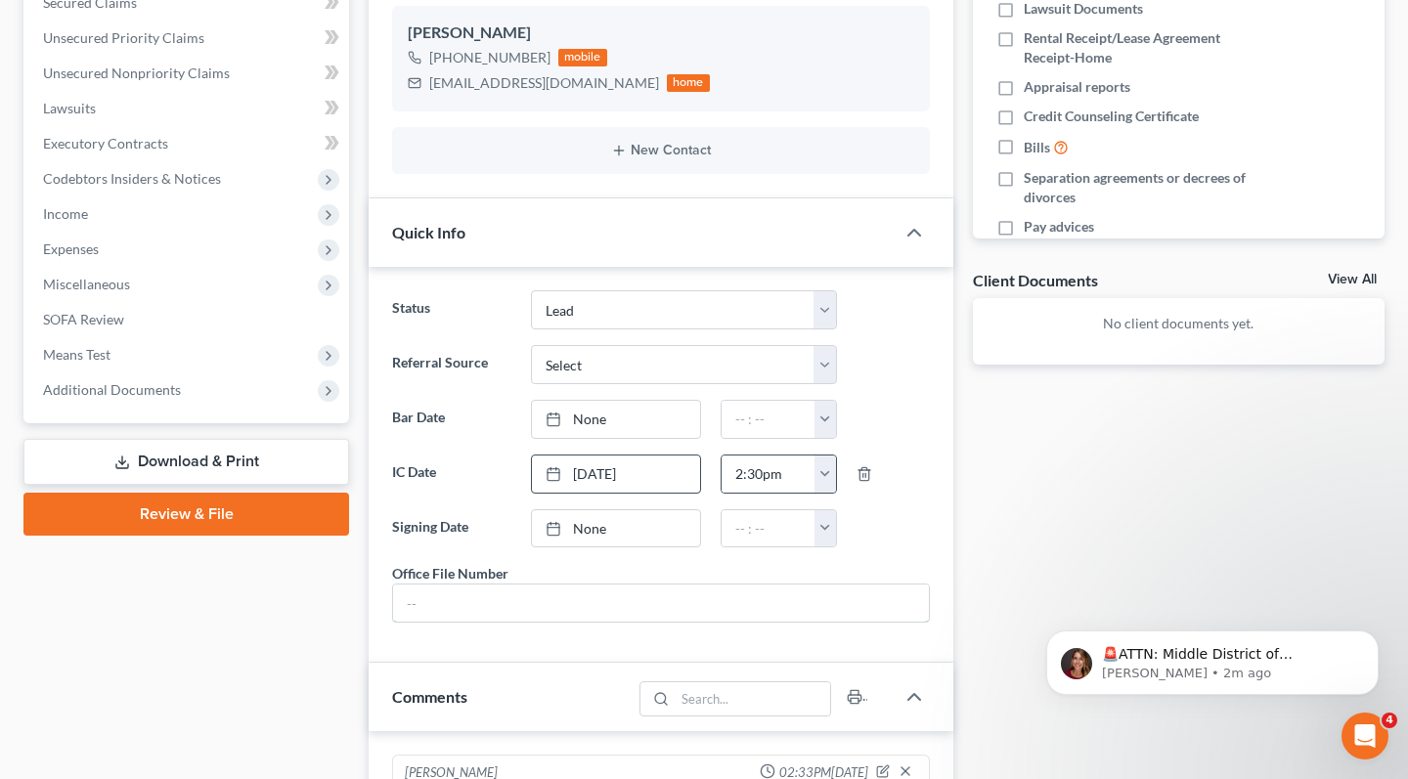
click at [869, 599] on input "text" at bounding box center [661, 603] width 536 height 37
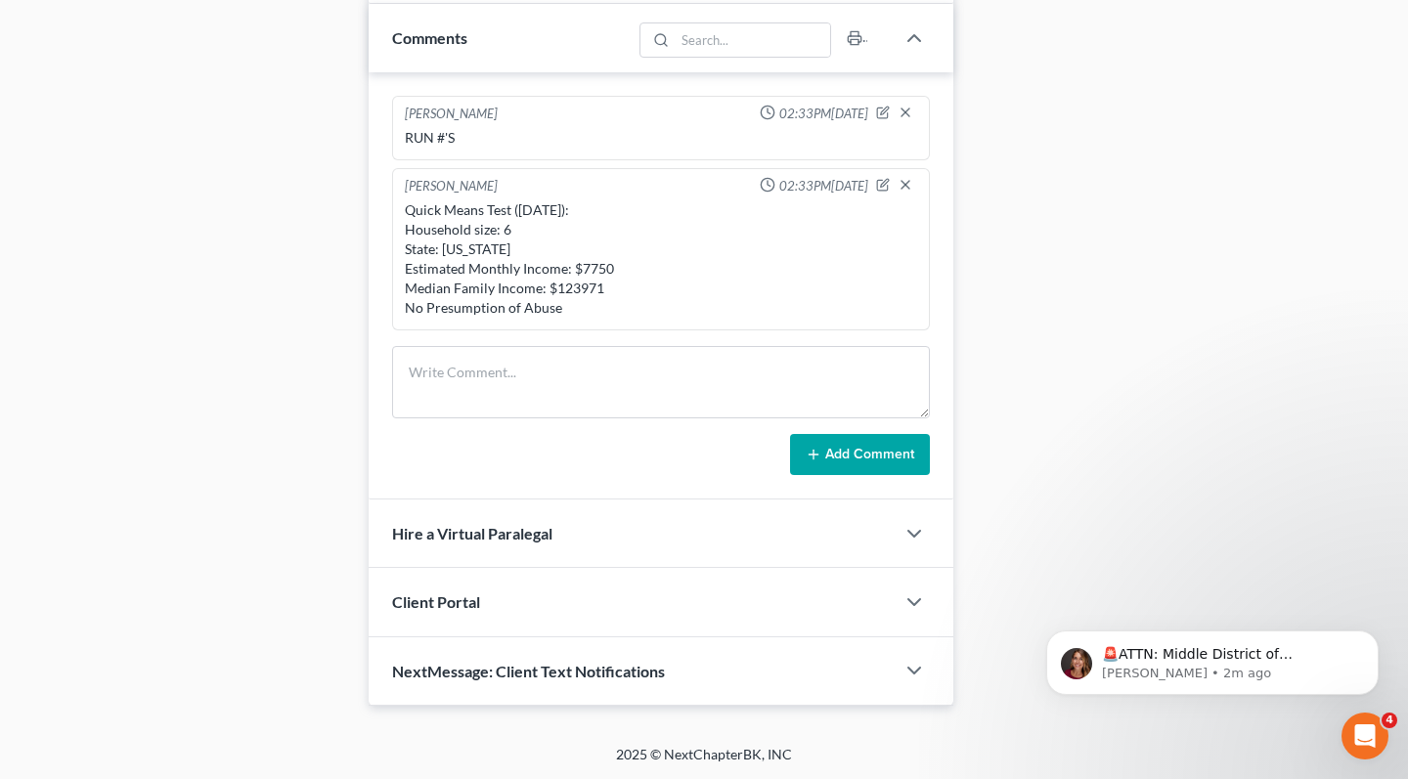
scroll to position [1122, 0]
click at [594, 596] on div "Client Portal" at bounding box center [632, 602] width 526 height 67
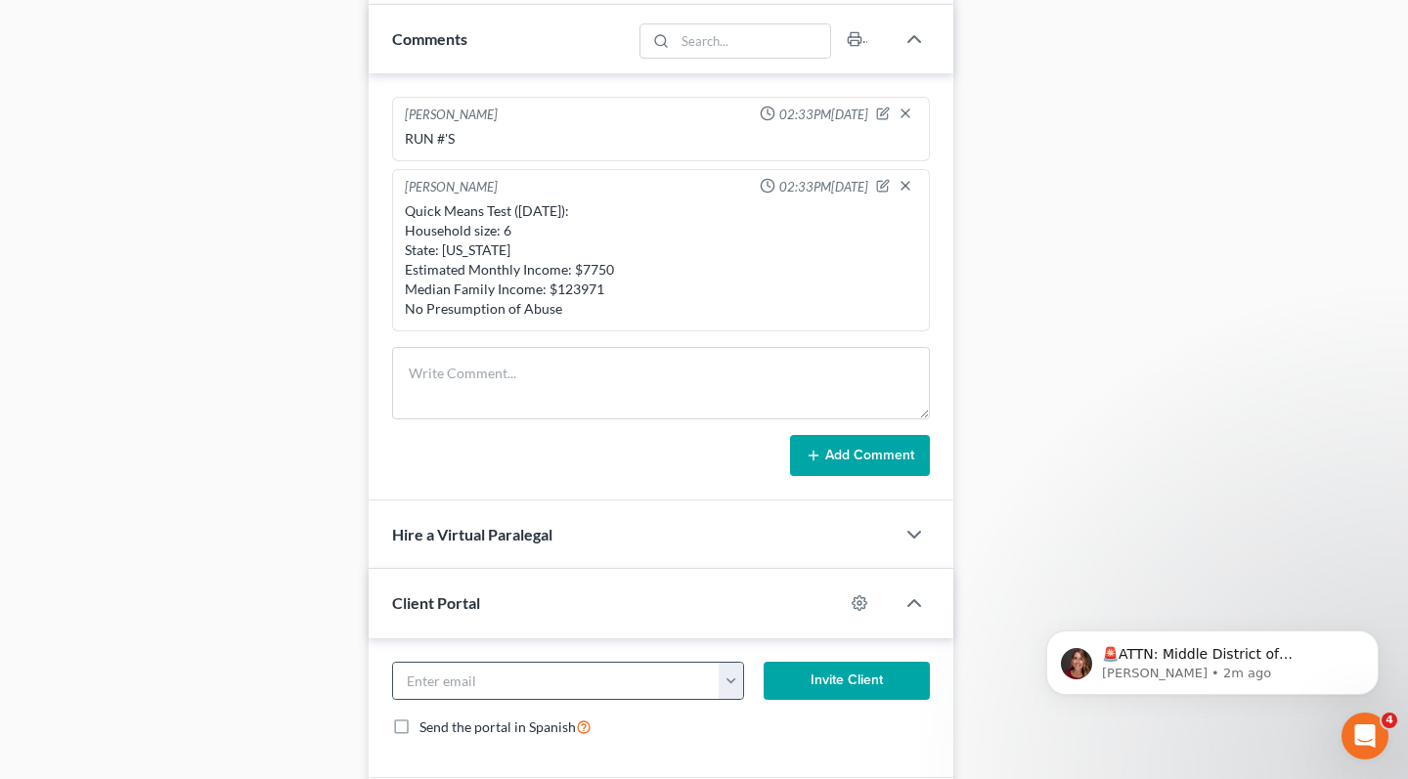
click at [731, 677] on button "button" at bounding box center [730, 681] width 23 height 37
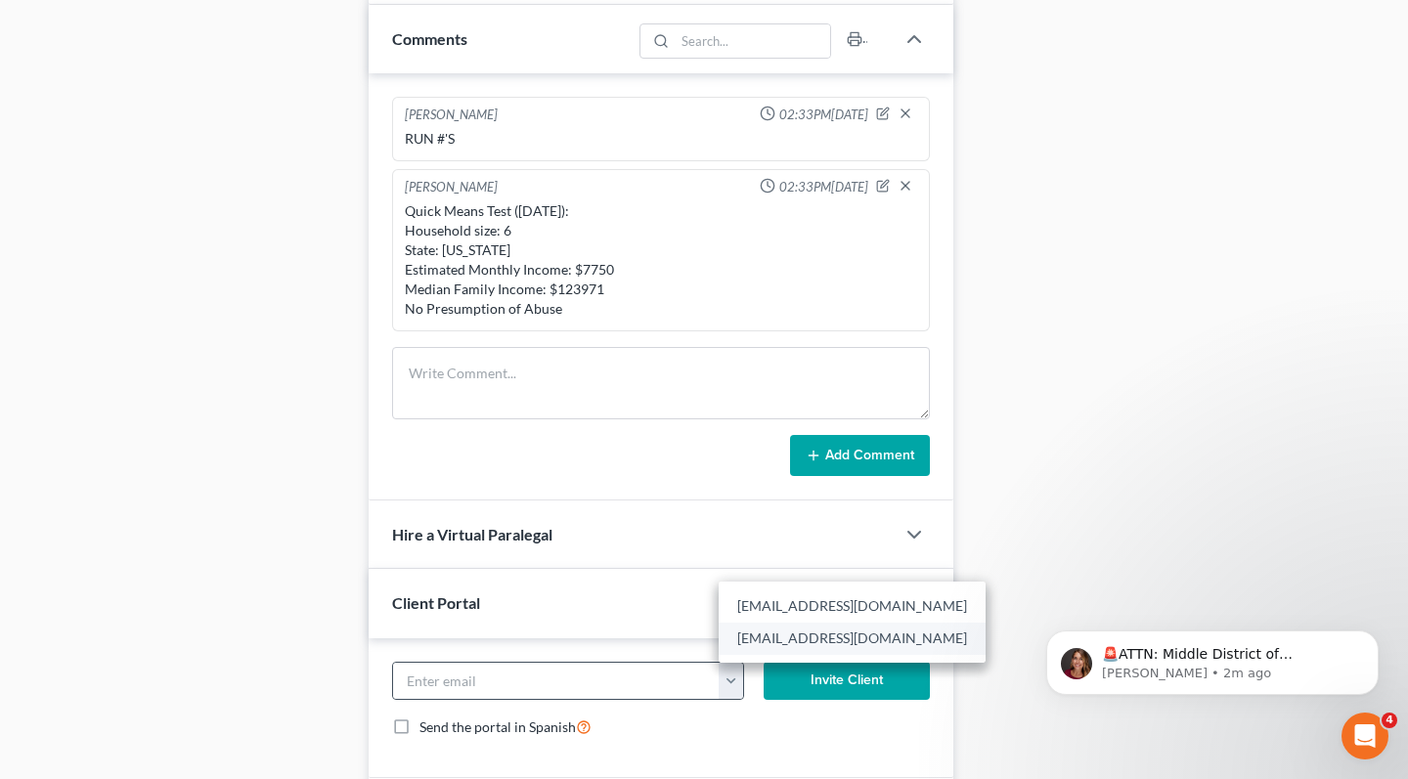
click at [764, 638] on link "[EMAIL_ADDRESS][DOMAIN_NAME]" at bounding box center [852, 638] width 267 height 33
type input "[EMAIL_ADDRESS][DOMAIN_NAME]"
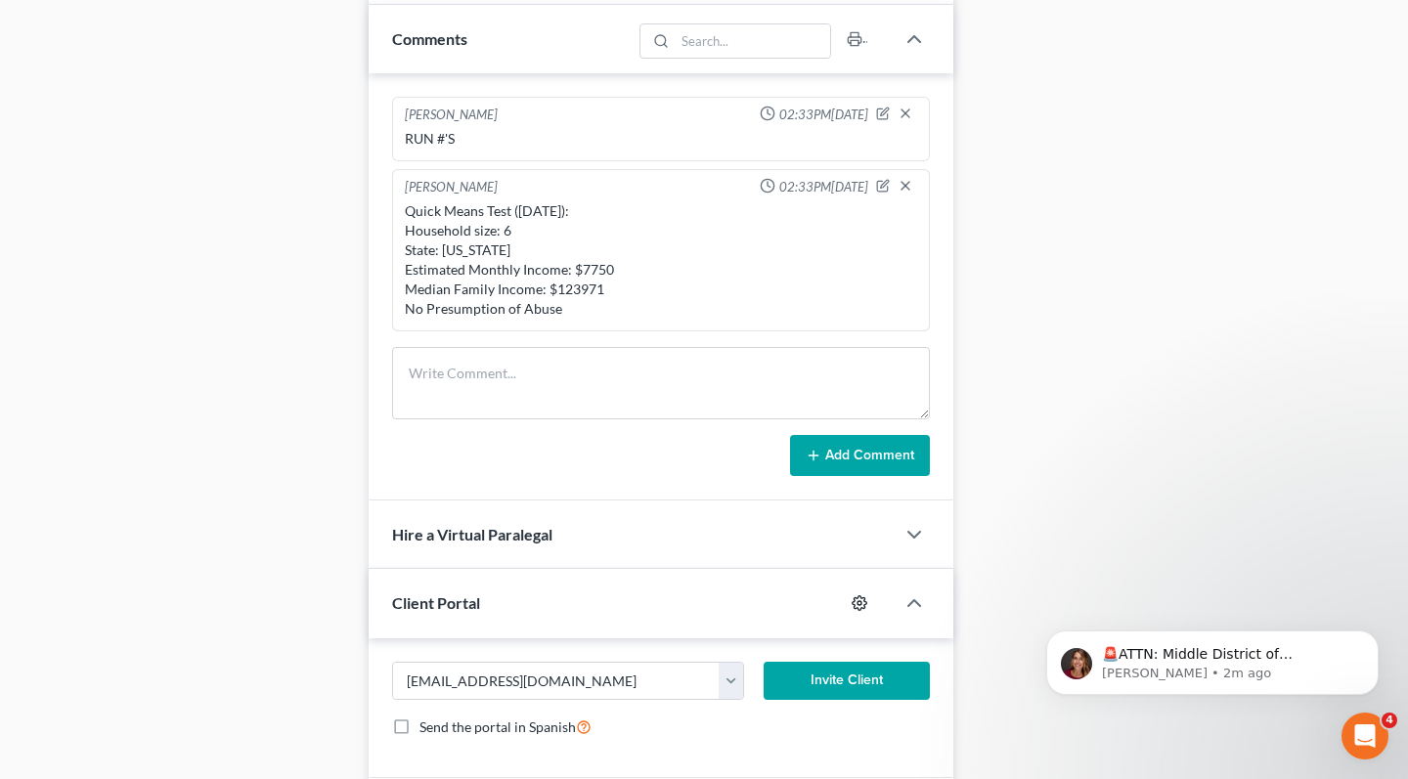
click at [860, 608] on icon "button" at bounding box center [859, 603] width 15 height 15
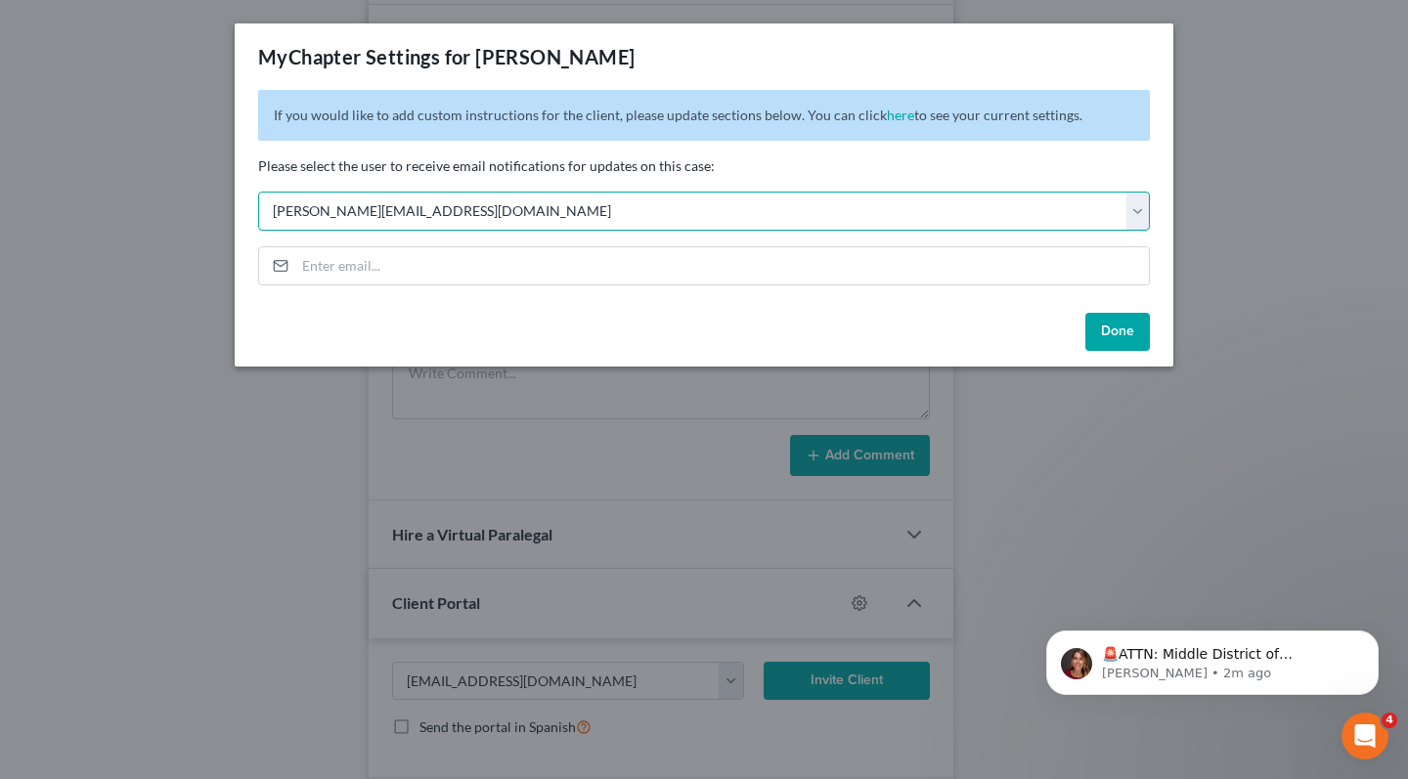
select select "1"
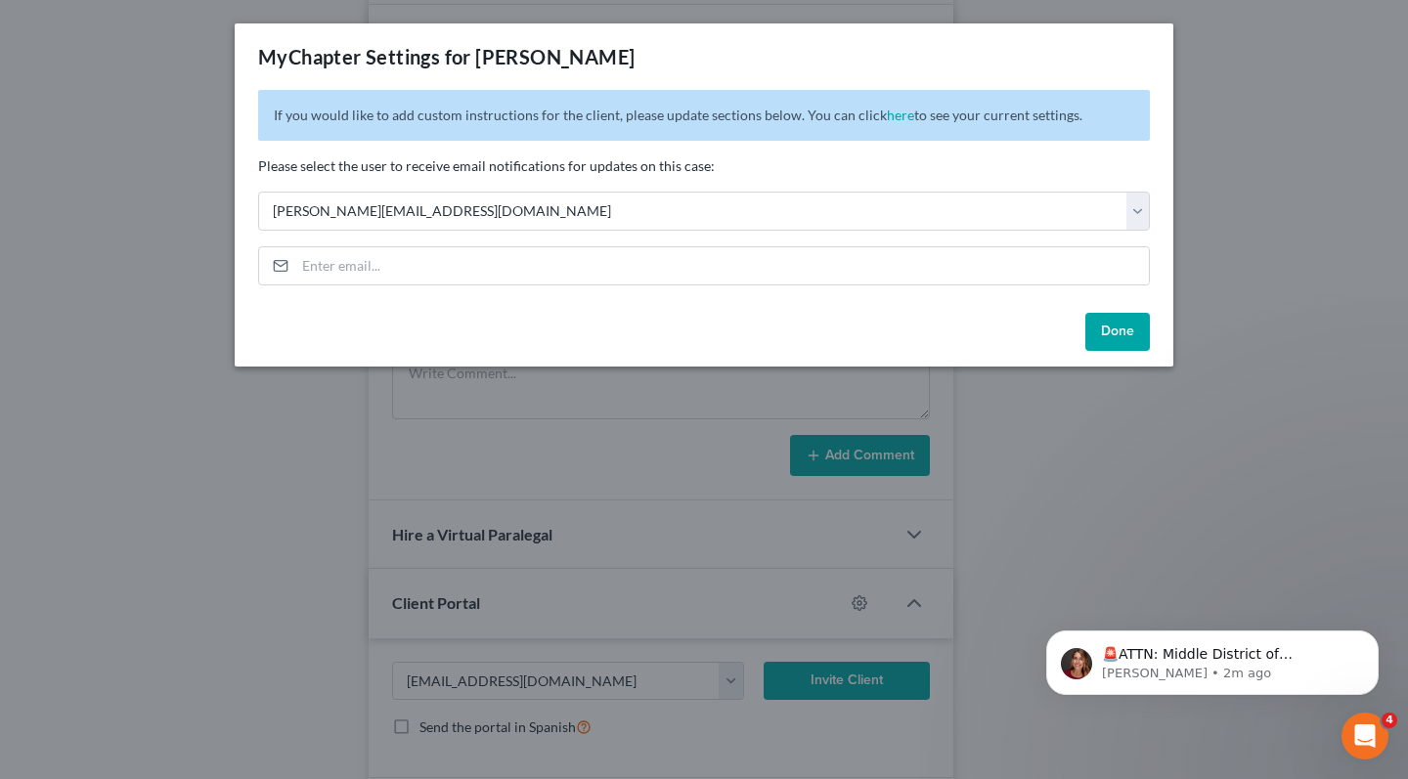
click at [1100, 329] on button "Done" at bounding box center [1117, 332] width 65 height 39
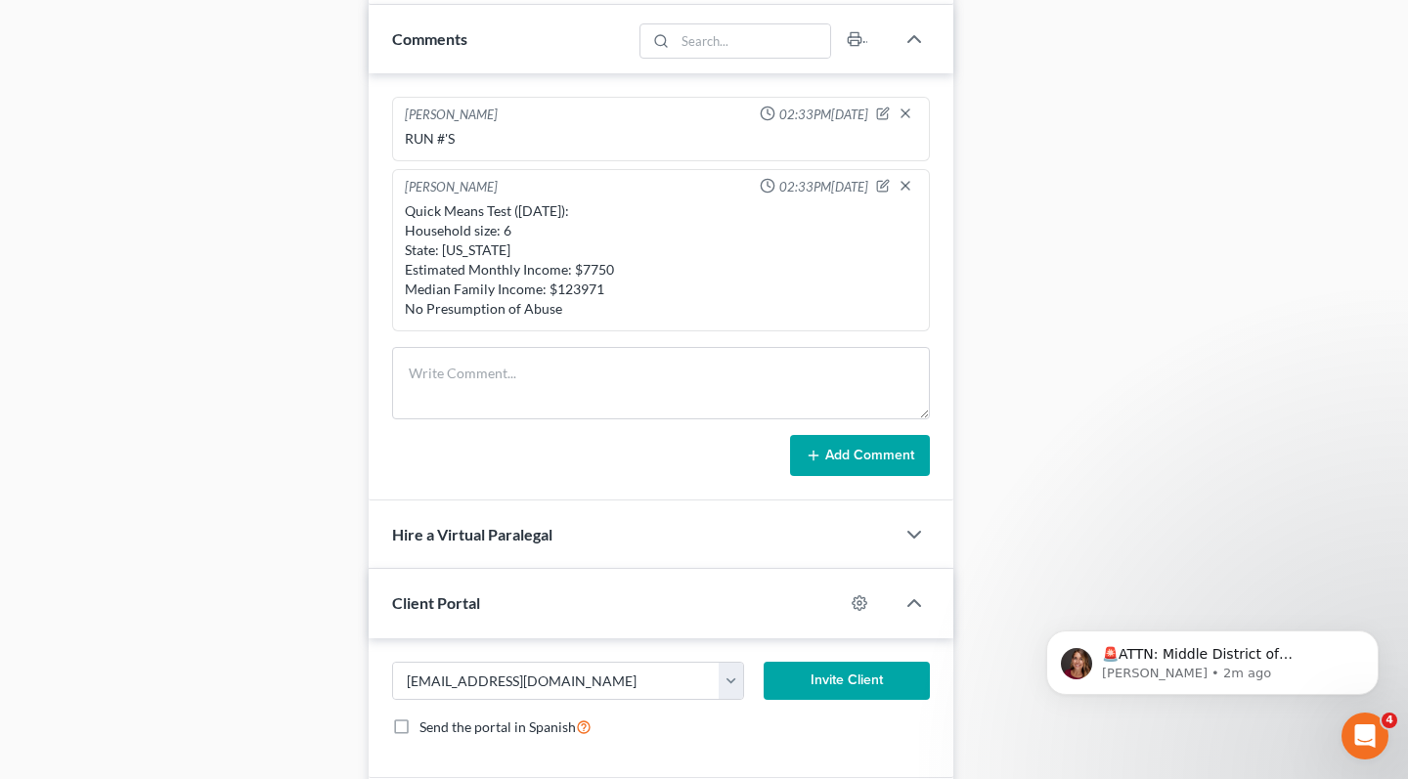
click at [848, 682] on button "Invite Client" at bounding box center [847, 681] width 166 height 39
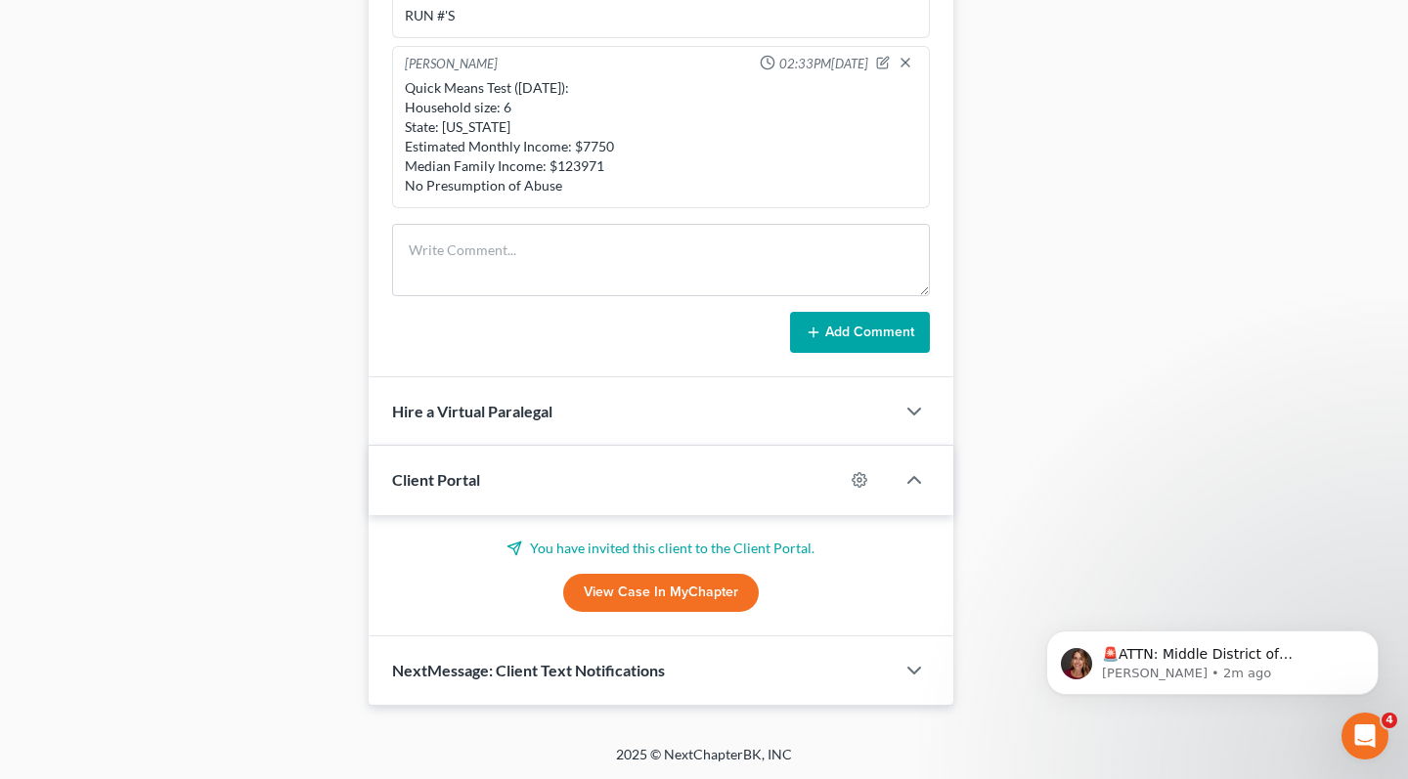
scroll to position [1245, 0]
click at [920, 671] on icon "button" at bounding box center [913, 671] width 23 height 23
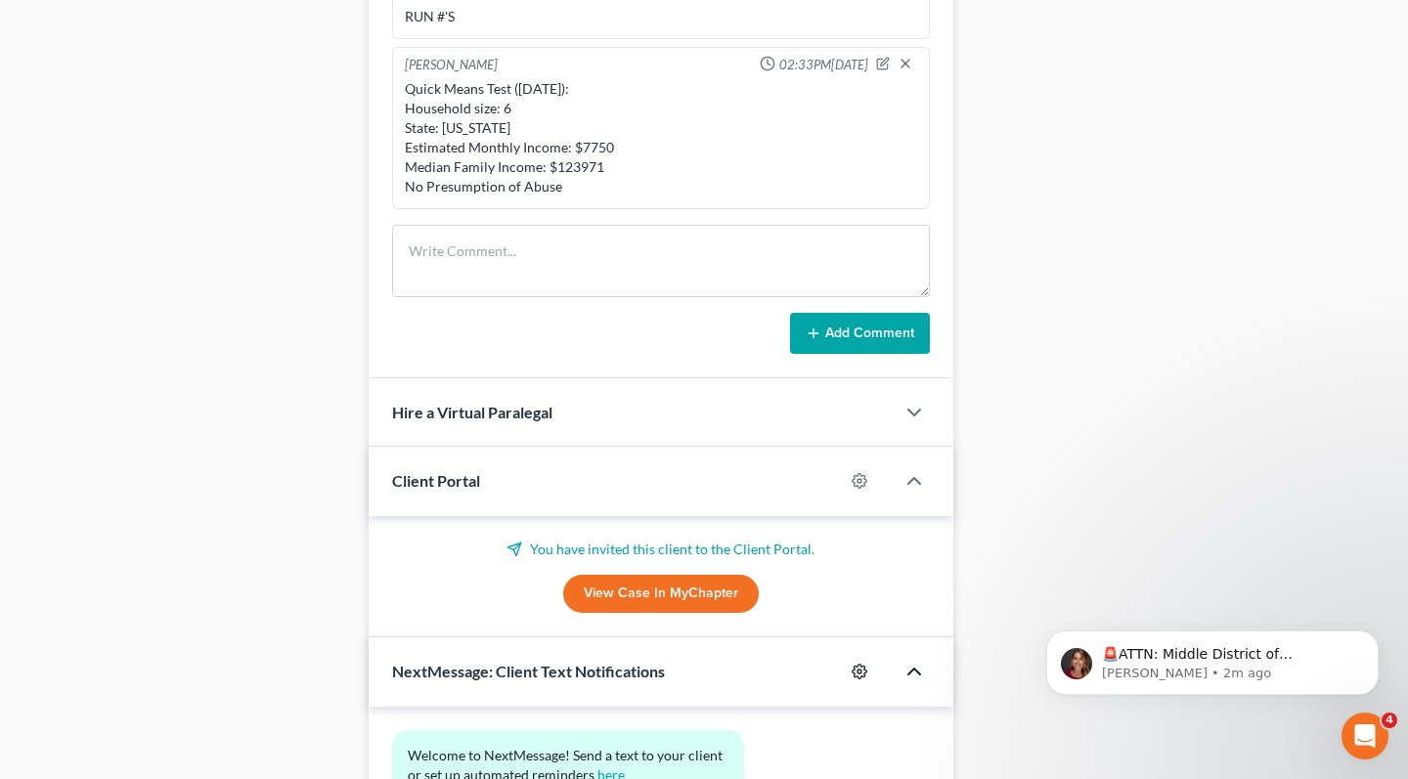
click at [858, 674] on icon "button" at bounding box center [860, 672] width 16 height 16
select select "0"
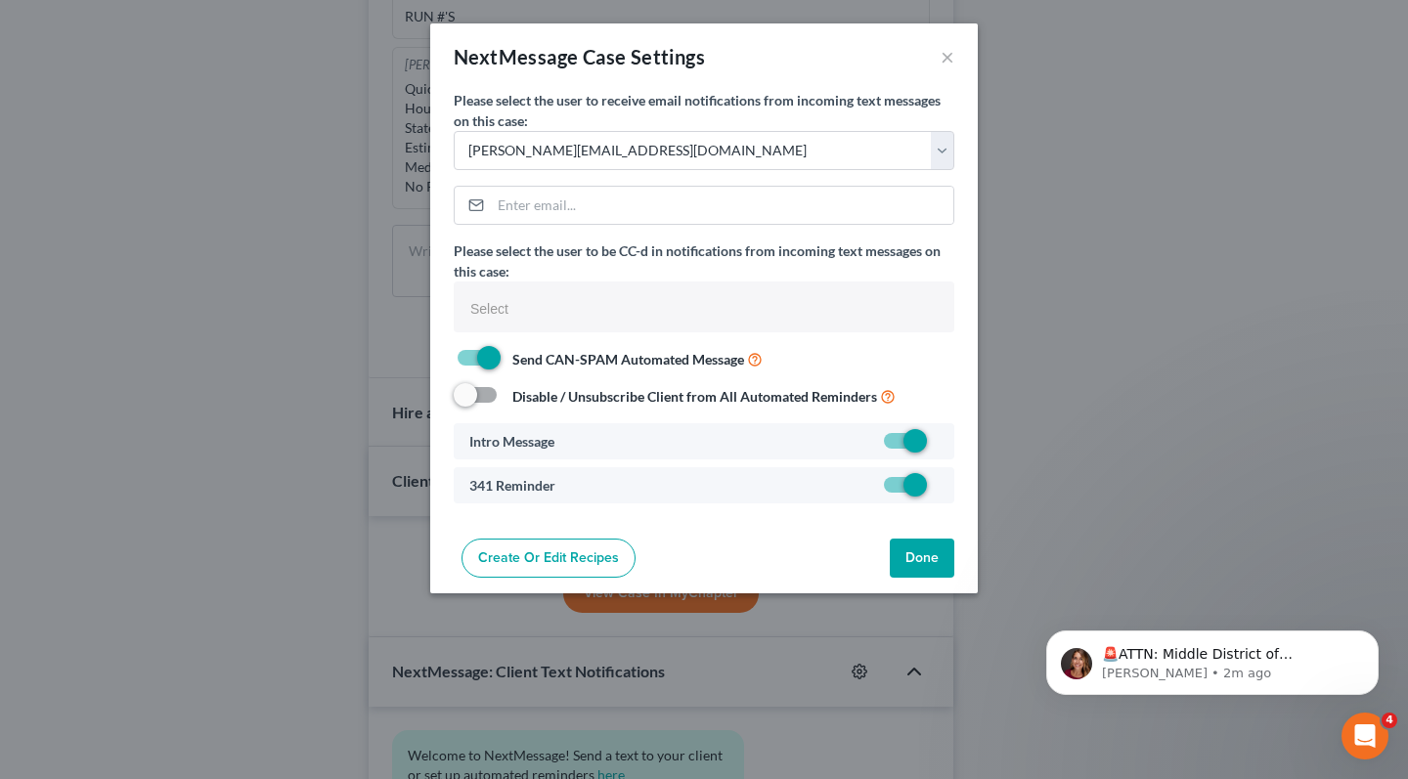
select select
select select "1"
click at [906, 554] on button "Done" at bounding box center [922, 558] width 65 height 39
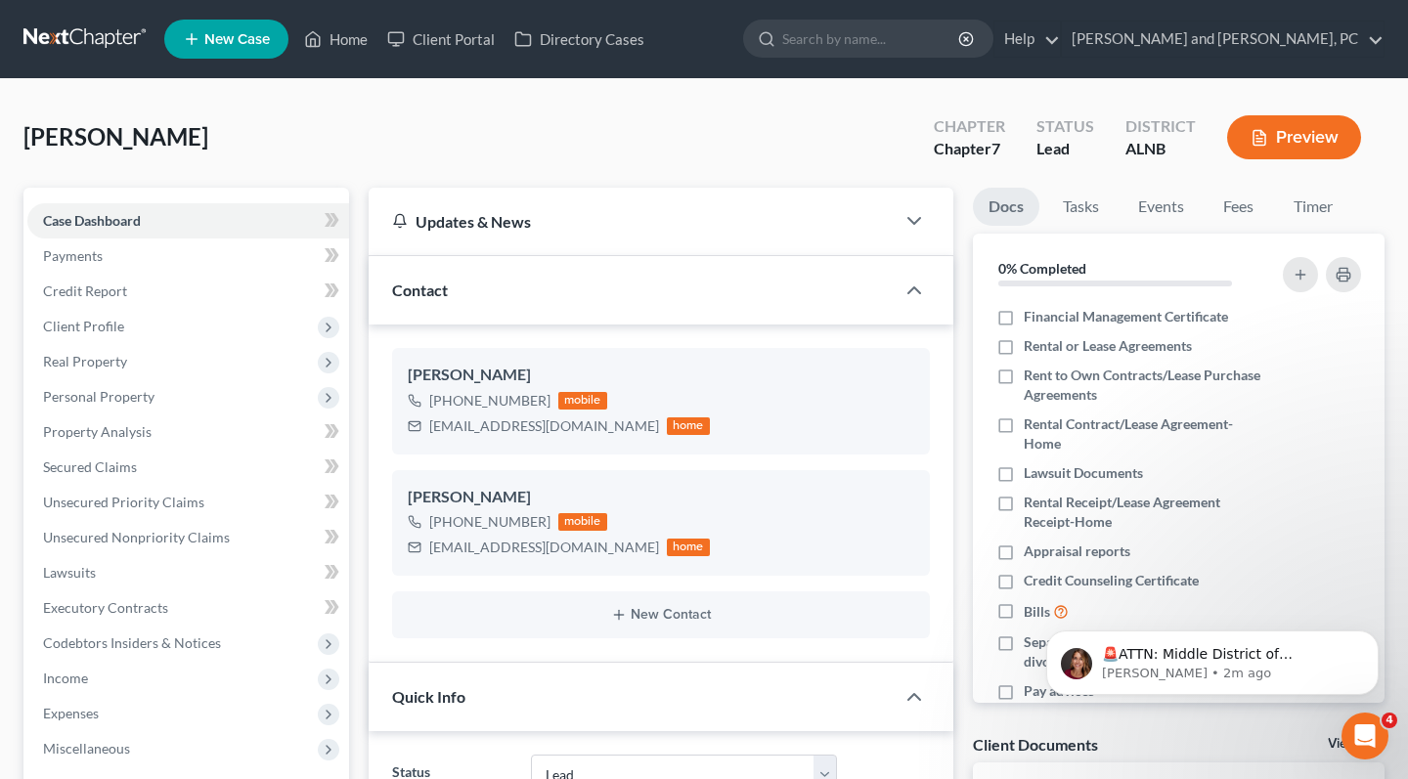
scroll to position [0, 0]
